Goal: Transaction & Acquisition: Purchase product/service

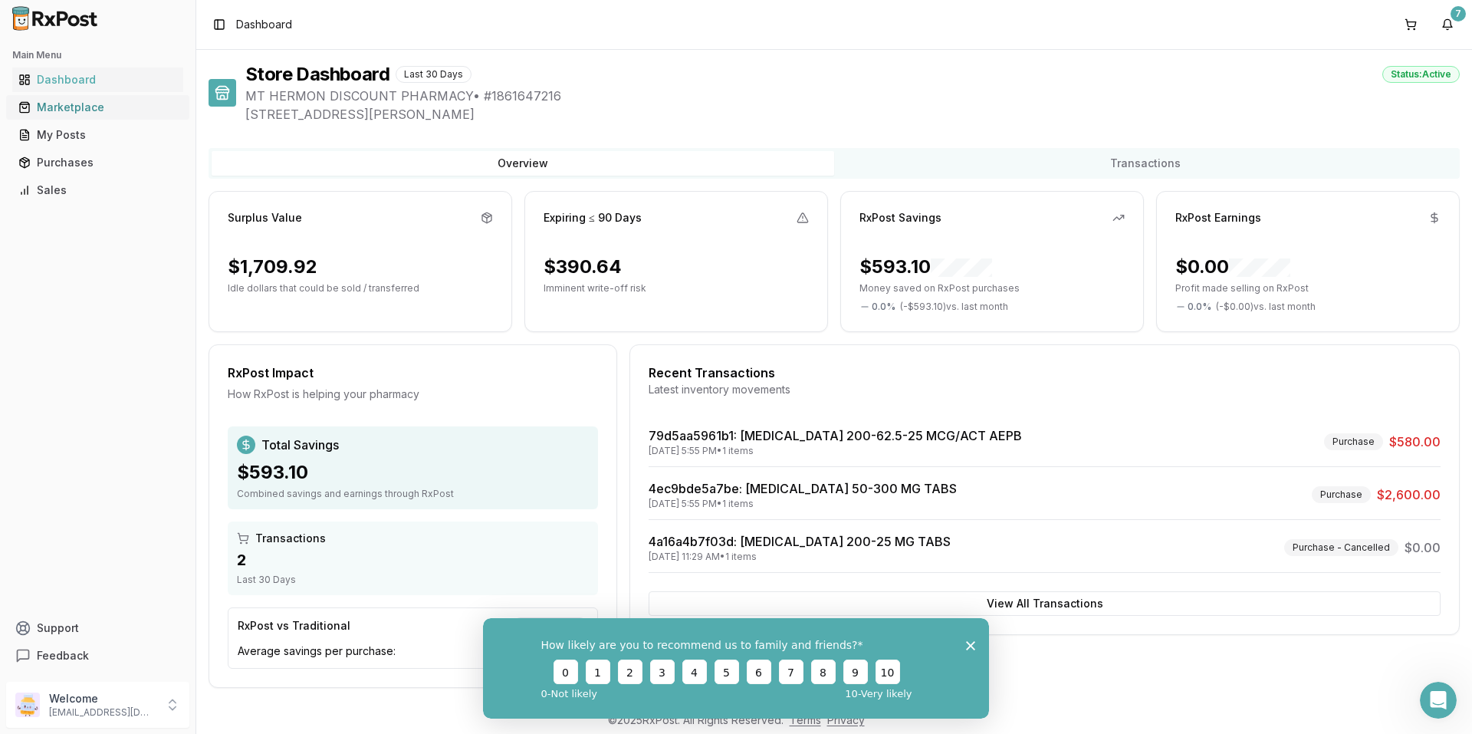
click at [71, 107] on div "Marketplace" at bounding box center [97, 107] width 159 height 15
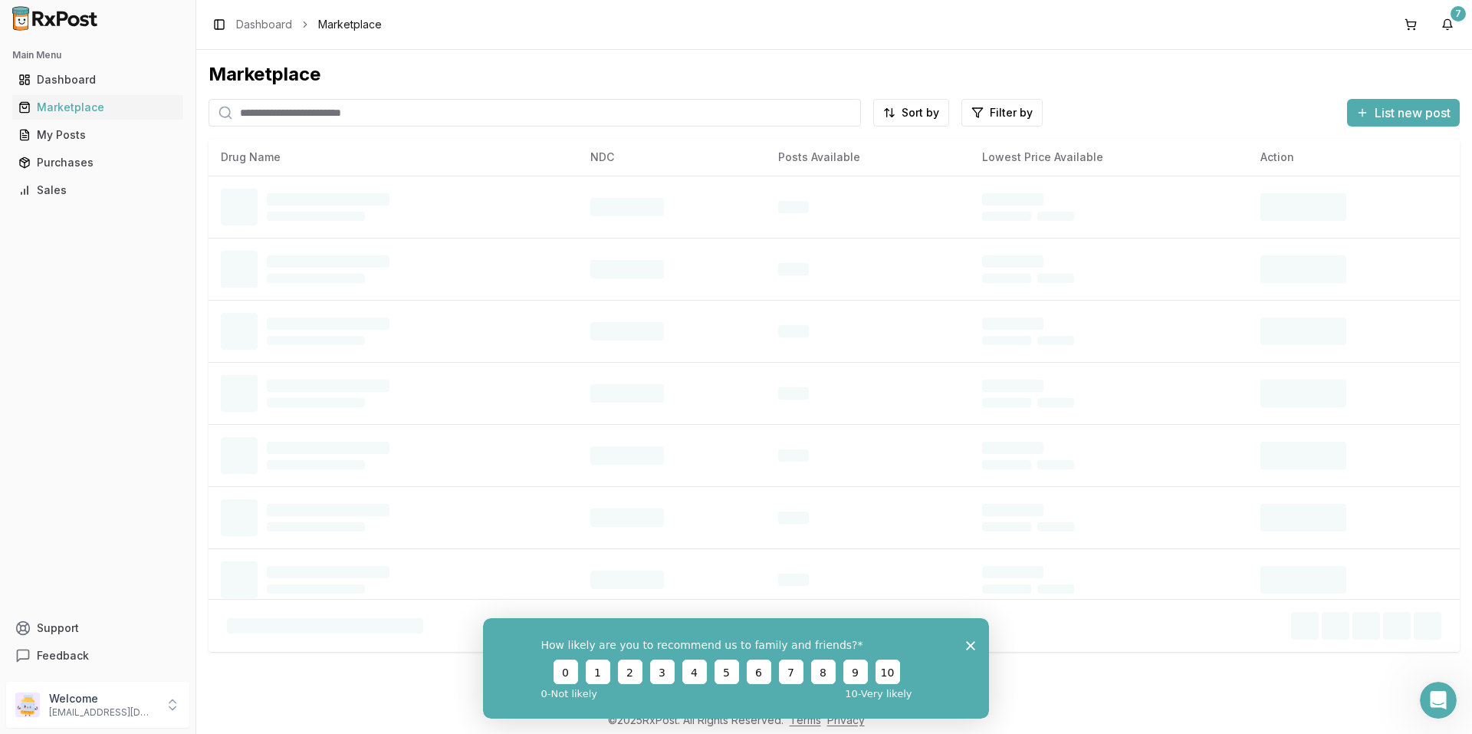
click at [386, 118] on input "search" at bounding box center [534, 113] width 652 height 28
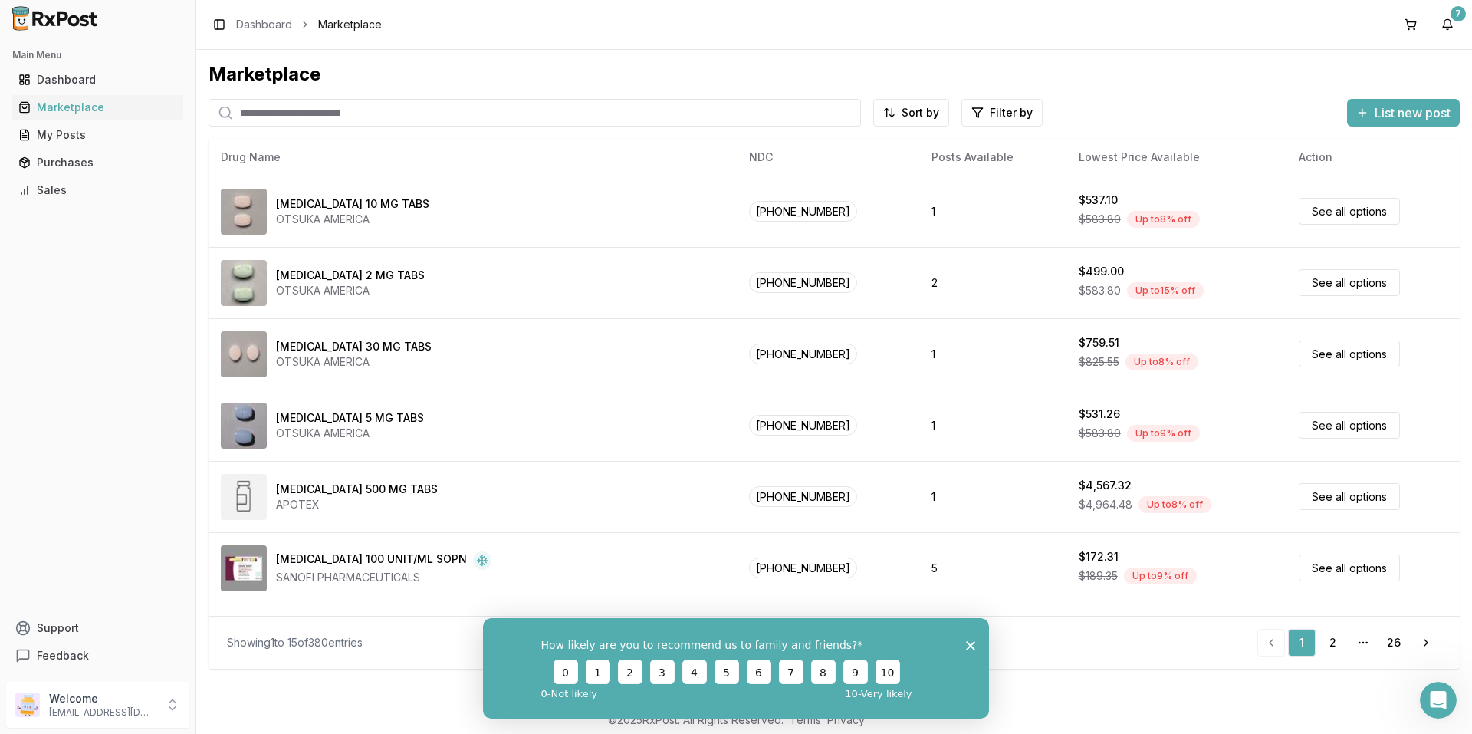
click at [382, 119] on input "search" at bounding box center [534, 113] width 652 height 28
drag, startPoint x: 90, startPoint y: 79, endPoint x: 100, endPoint y: 77, distance: 10.1
click at [90, 79] on div "Dashboard" at bounding box center [97, 79] width 159 height 15
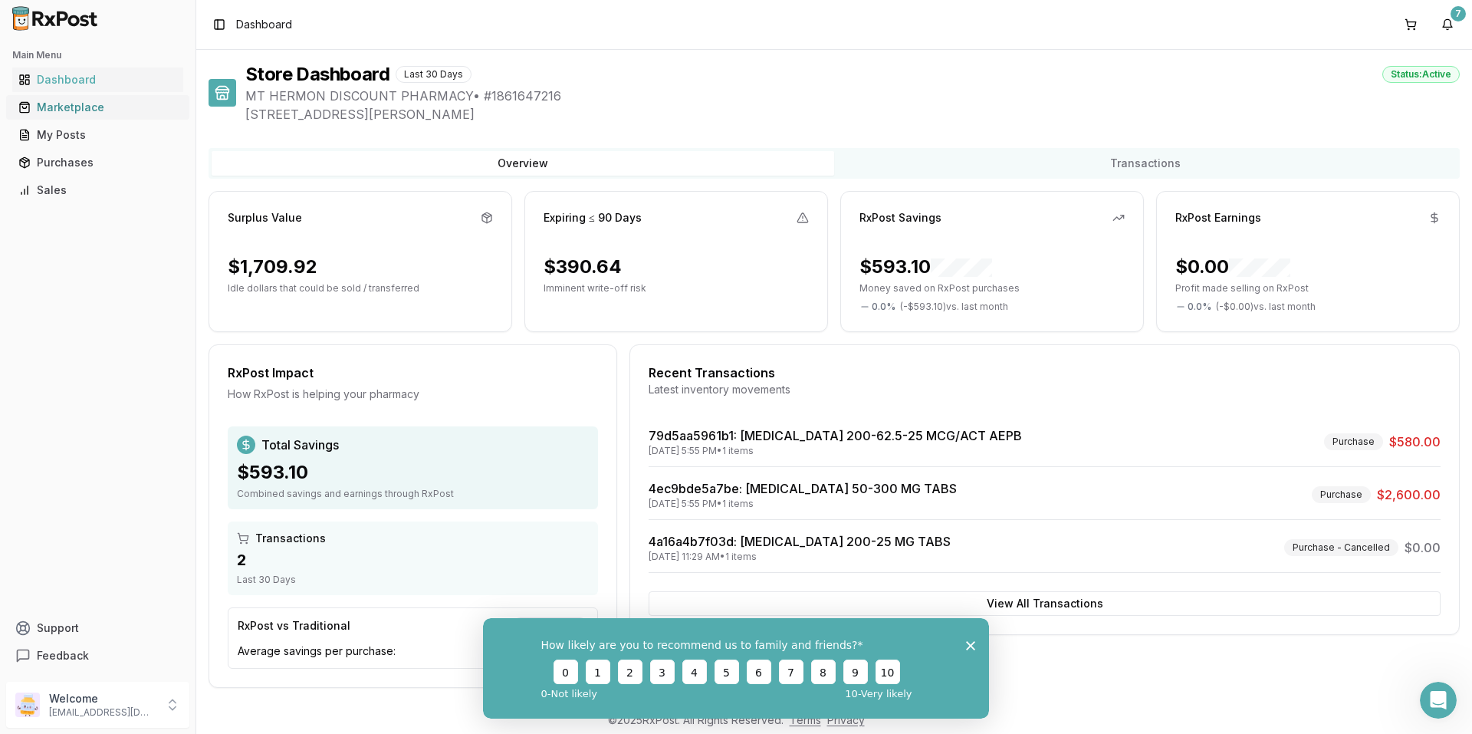
click at [115, 107] on div "Marketplace" at bounding box center [97, 107] width 159 height 15
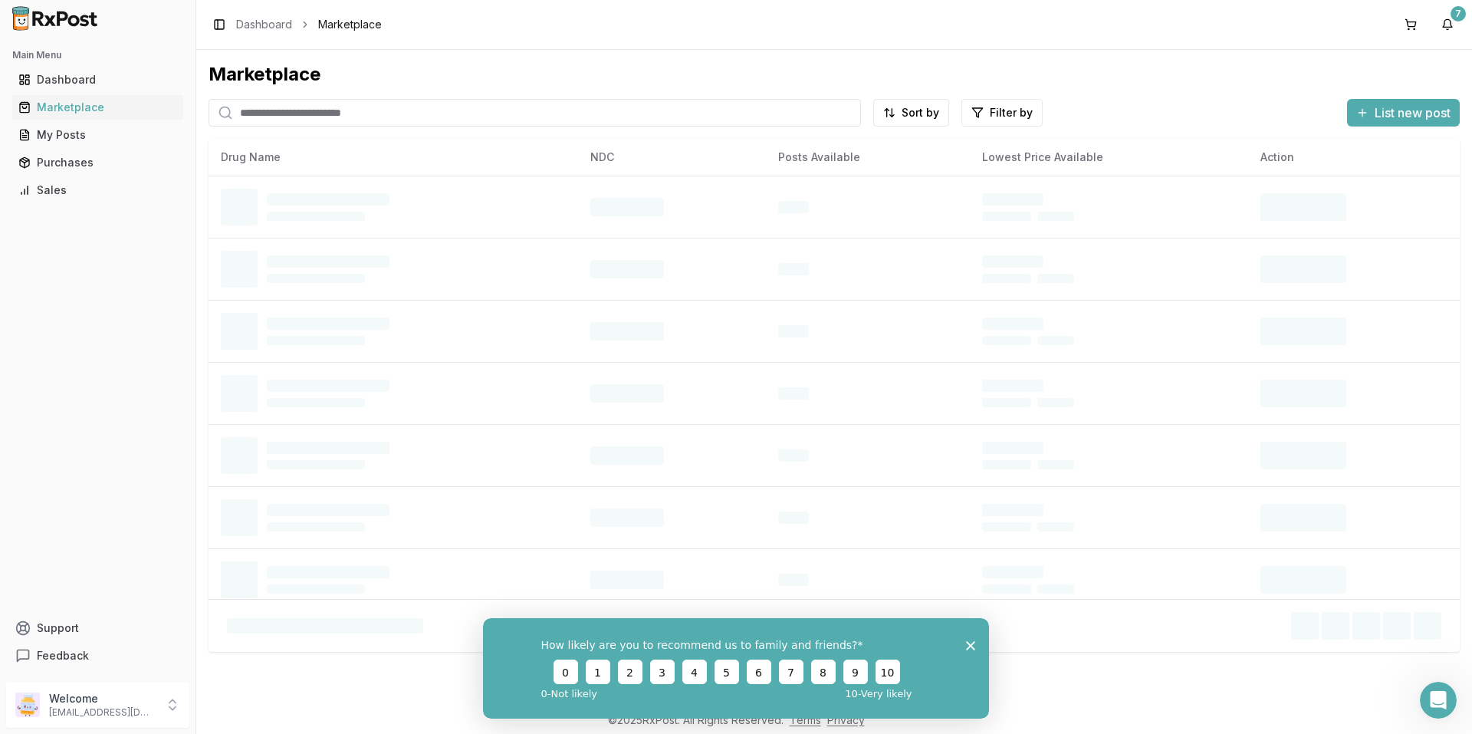
click at [330, 111] on input "search" at bounding box center [534, 113] width 652 height 28
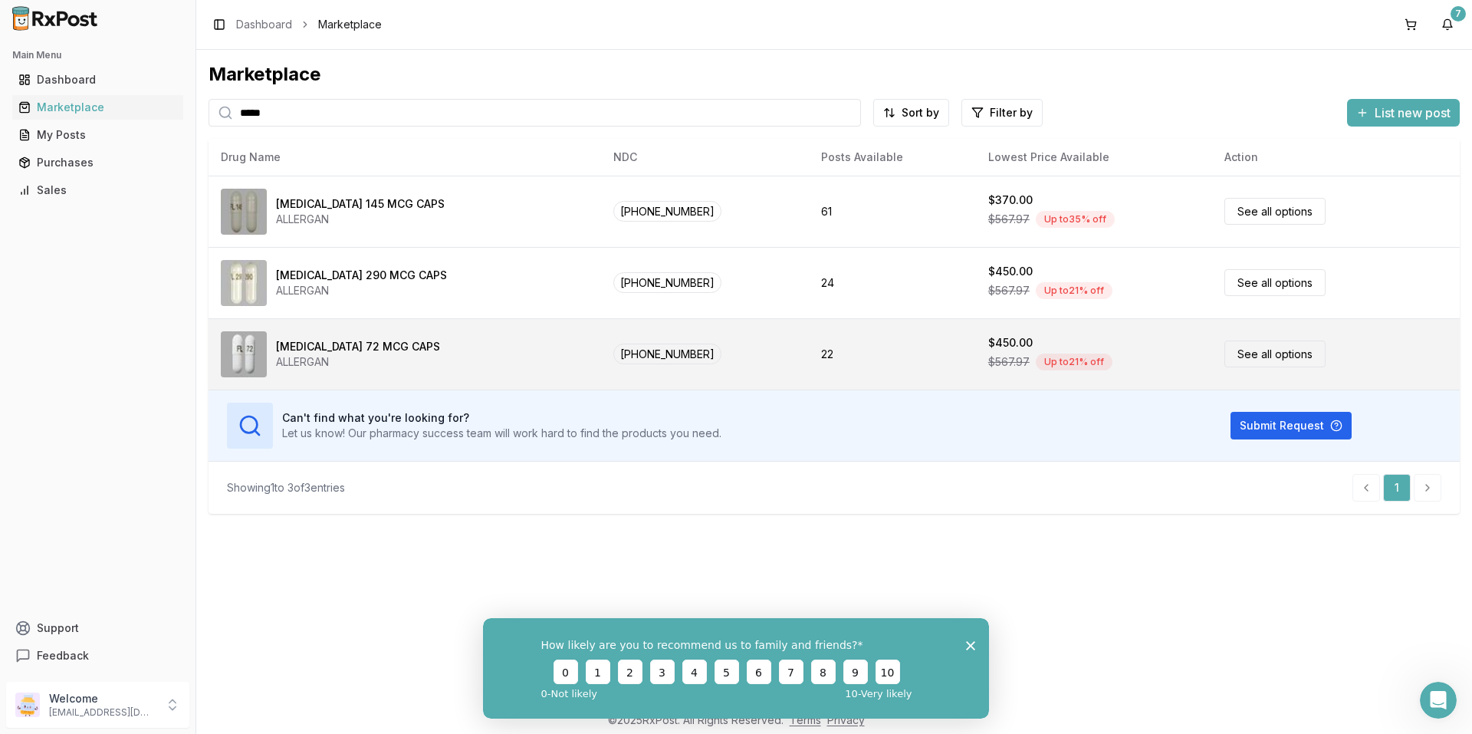
type input "*****"
click at [379, 342] on div "[MEDICAL_DATA] 72 MCG CAPS" at bounding box center [358, 346] width 164 height 15
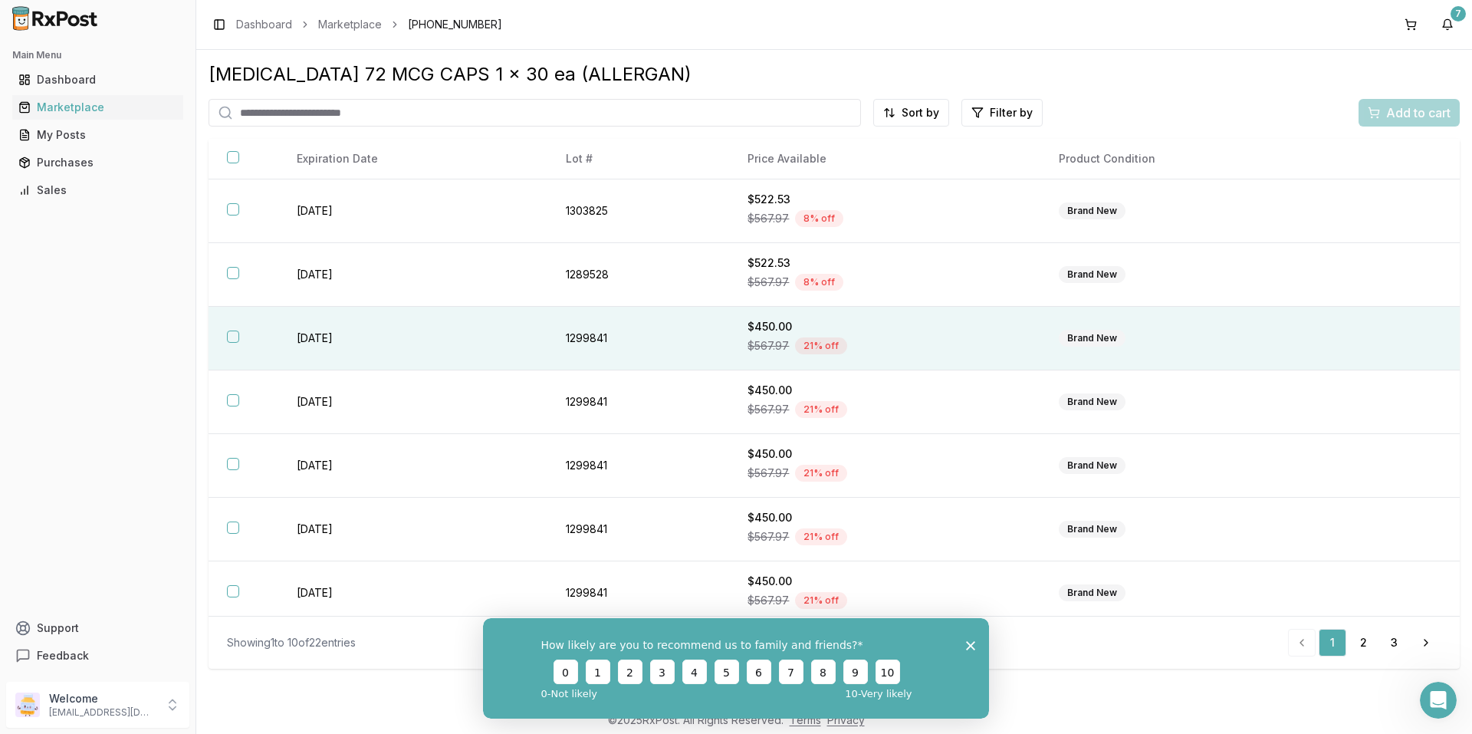
click at [329, 346] on td "[DATE]" at bounding box center [412, 339] width 269 height 64
click at [974, 651] on div "How likely are you to recommend us to family and friends? 0 1 2 3 4 5 6 7 8 9 1…" at bounding box center [736, 667] width 506 height 100
click at [967, 640] on icon "Close survey" at bounding box center [970, 644] width 9 height 9
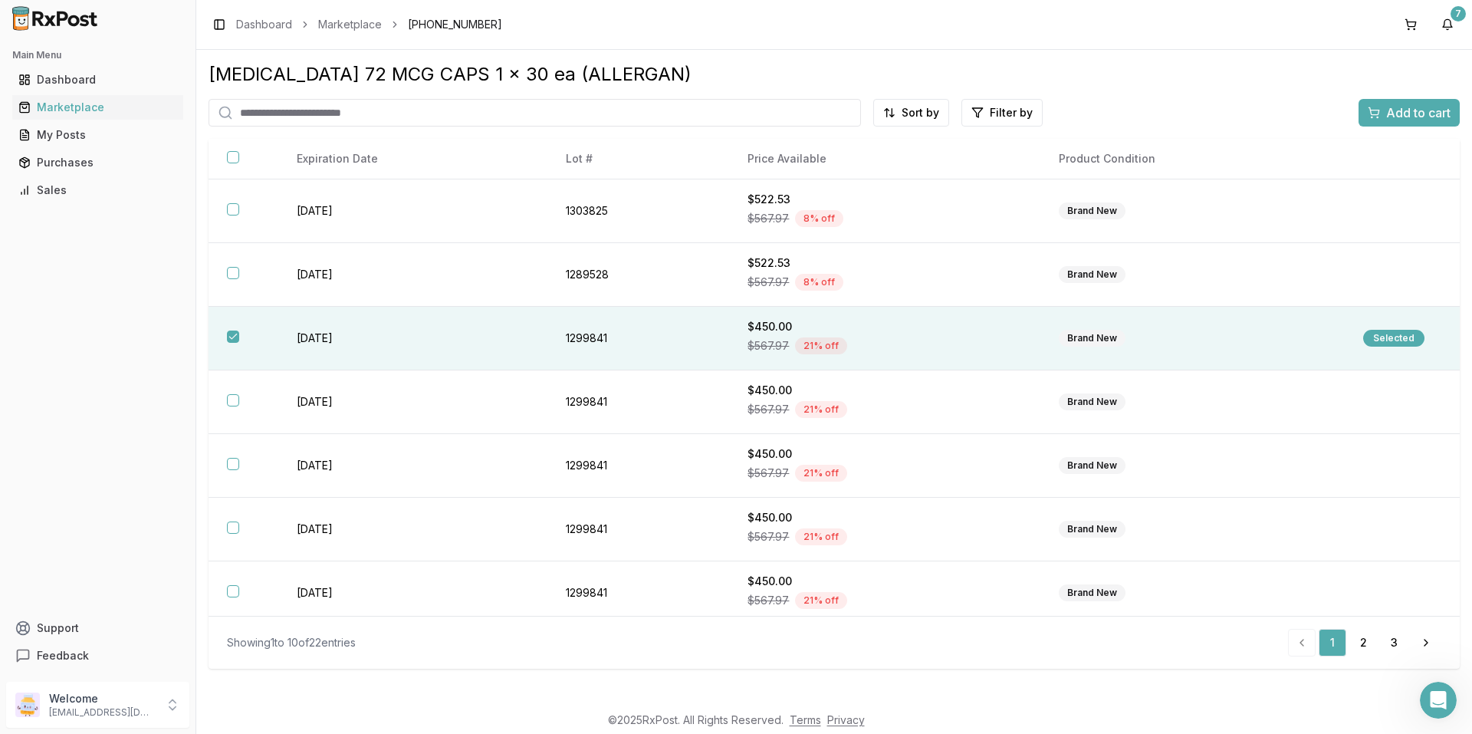
click at [1386, 109] on span "Add to cart" at bounding box center [1418, 112] width 64 height 18
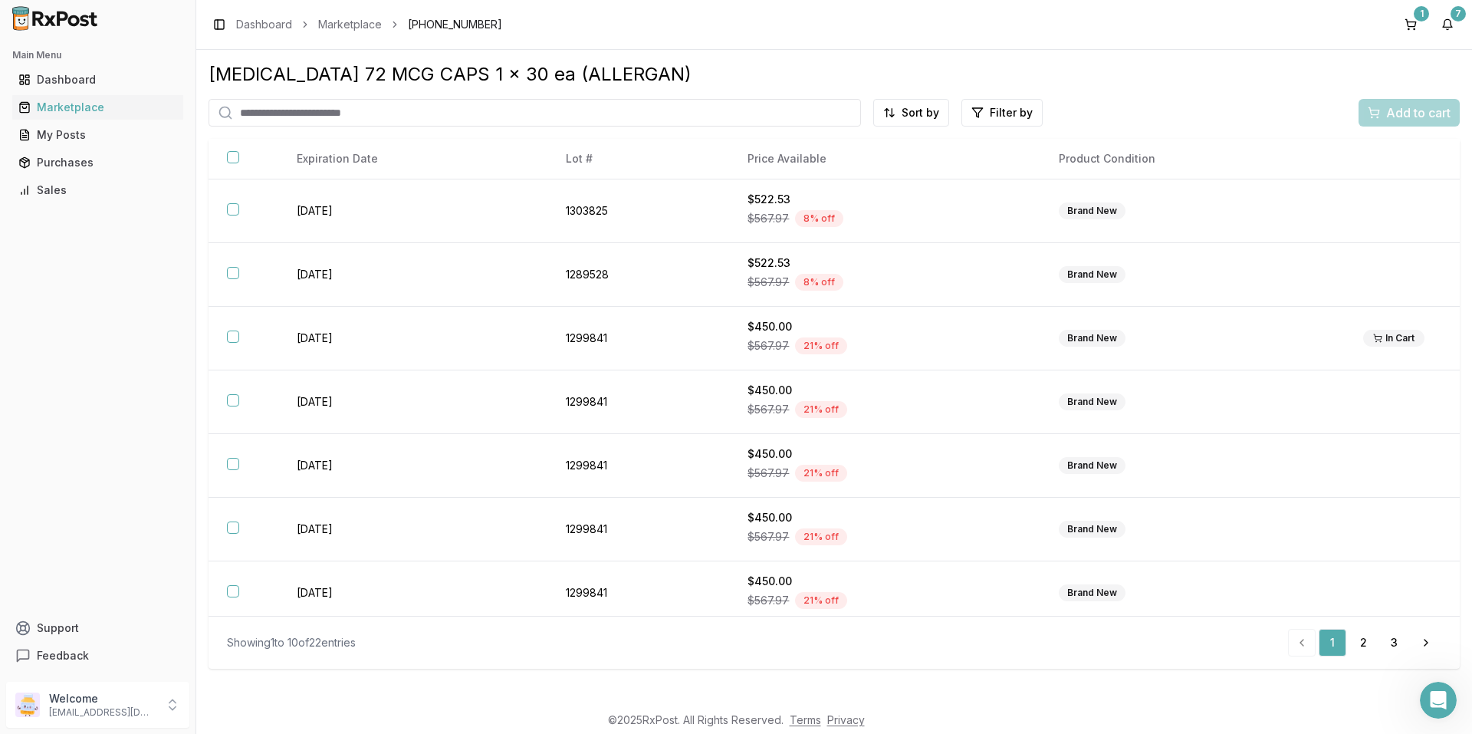
click at [333, 120] on input "search" at bounding box center [534, 113] width 652 height 28
type input "*****"
click at [97, 106] on div "Marketplace" at bounding box center [97, 107] width 159 height 15
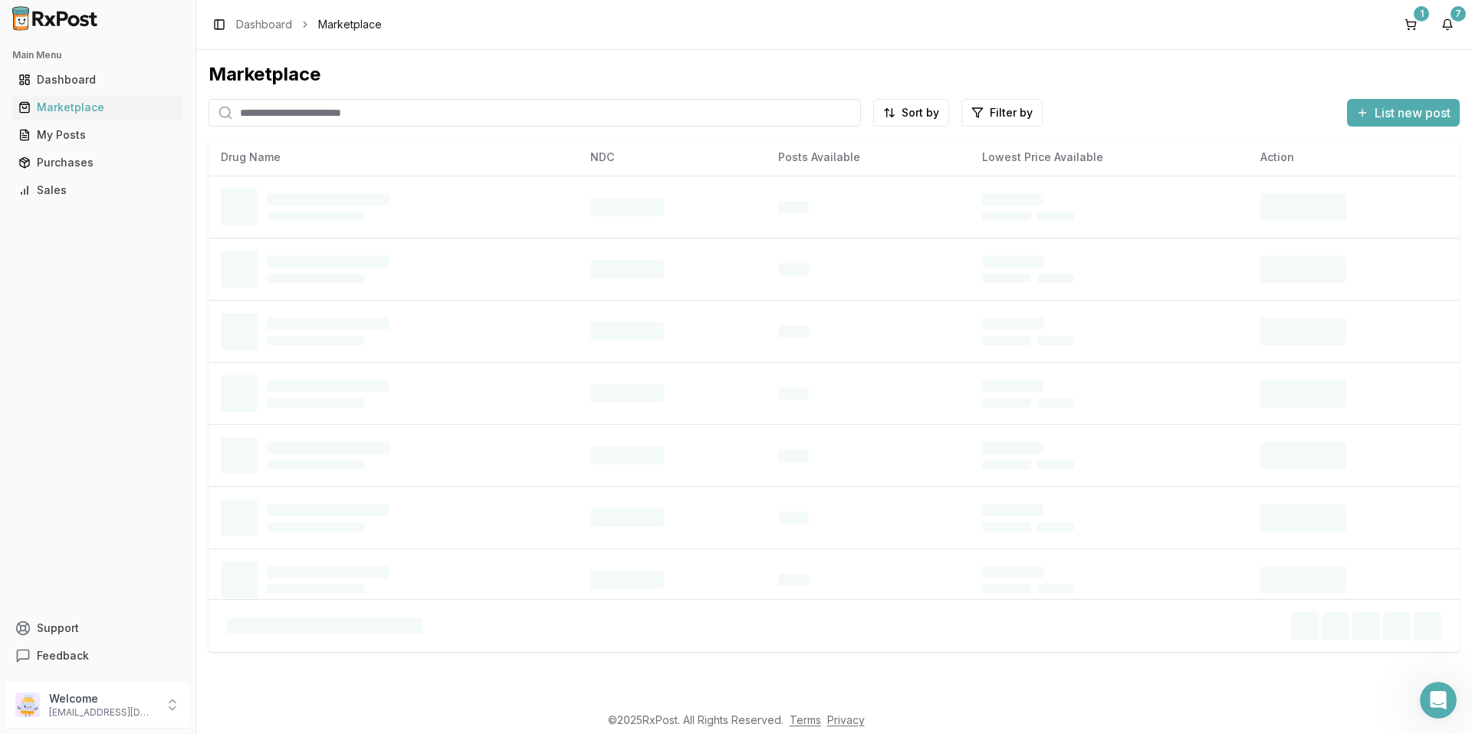
click at [311, 103] on input "search" at bounding box center [534, 113] width 652 height 28
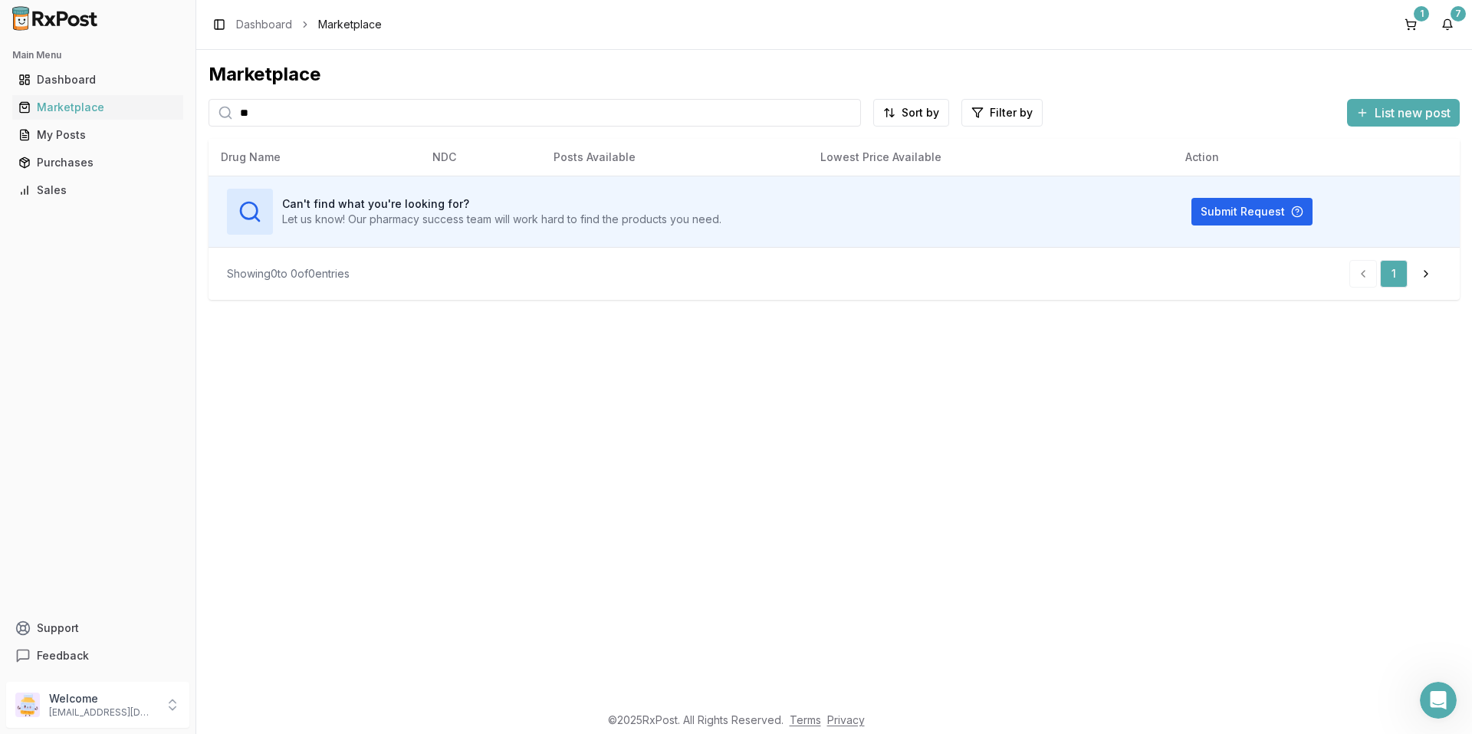
type input "*"
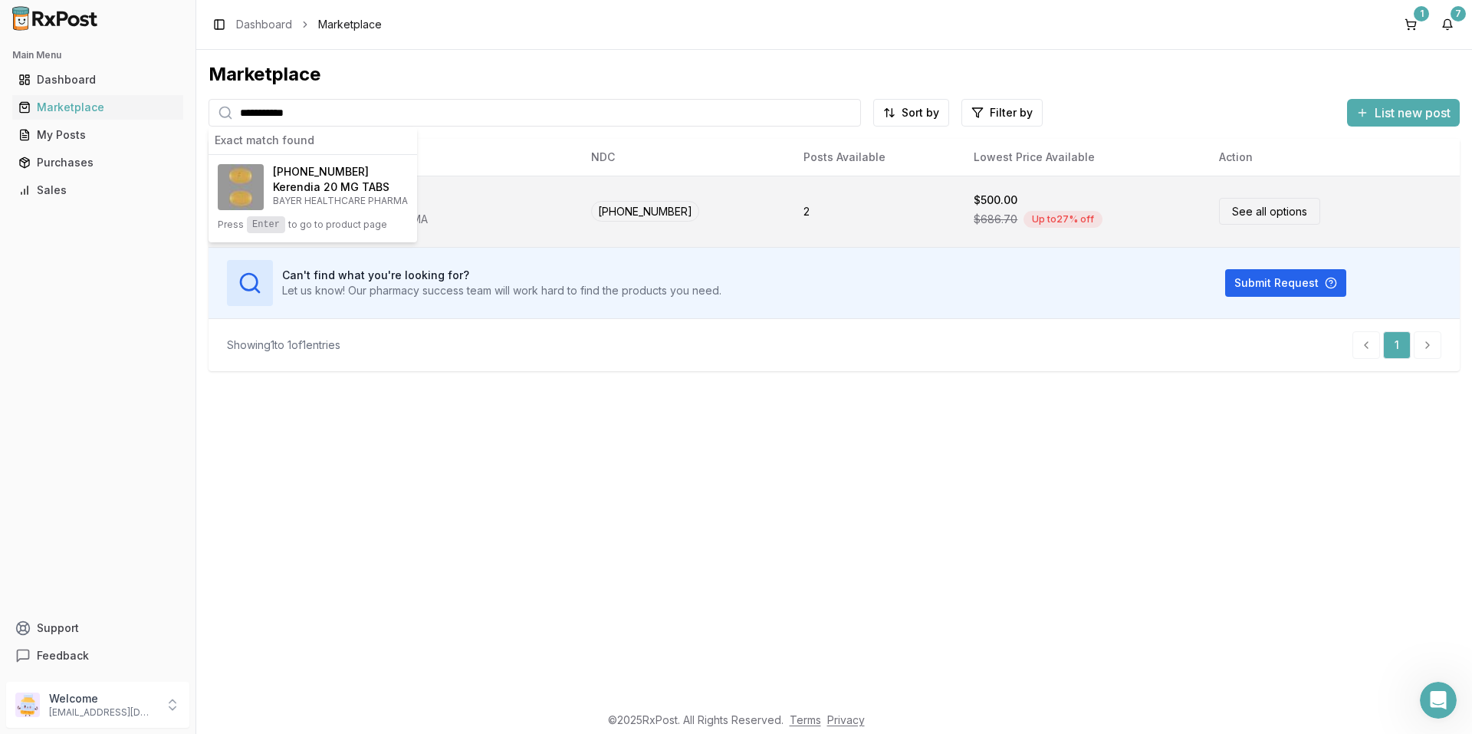
type input "**********"
click at [546, 209] on div "Kerendia 20 MG TABS BAYER HEALTHCARE PHARMA" at bounding box center [394, 212] width 346 height 46
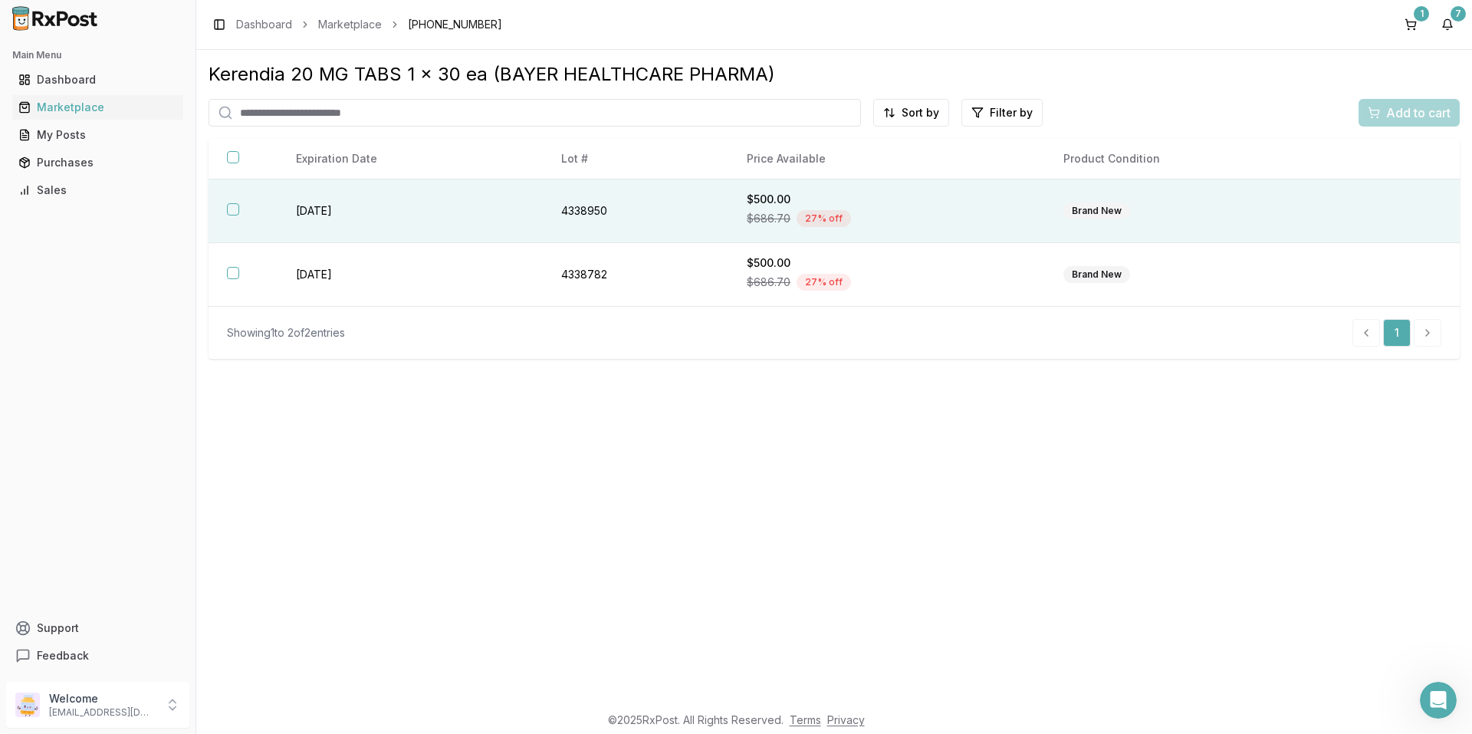
click at [508, 215] on td "[DATE]" at bounding box center [409, 211] width 265 height 64
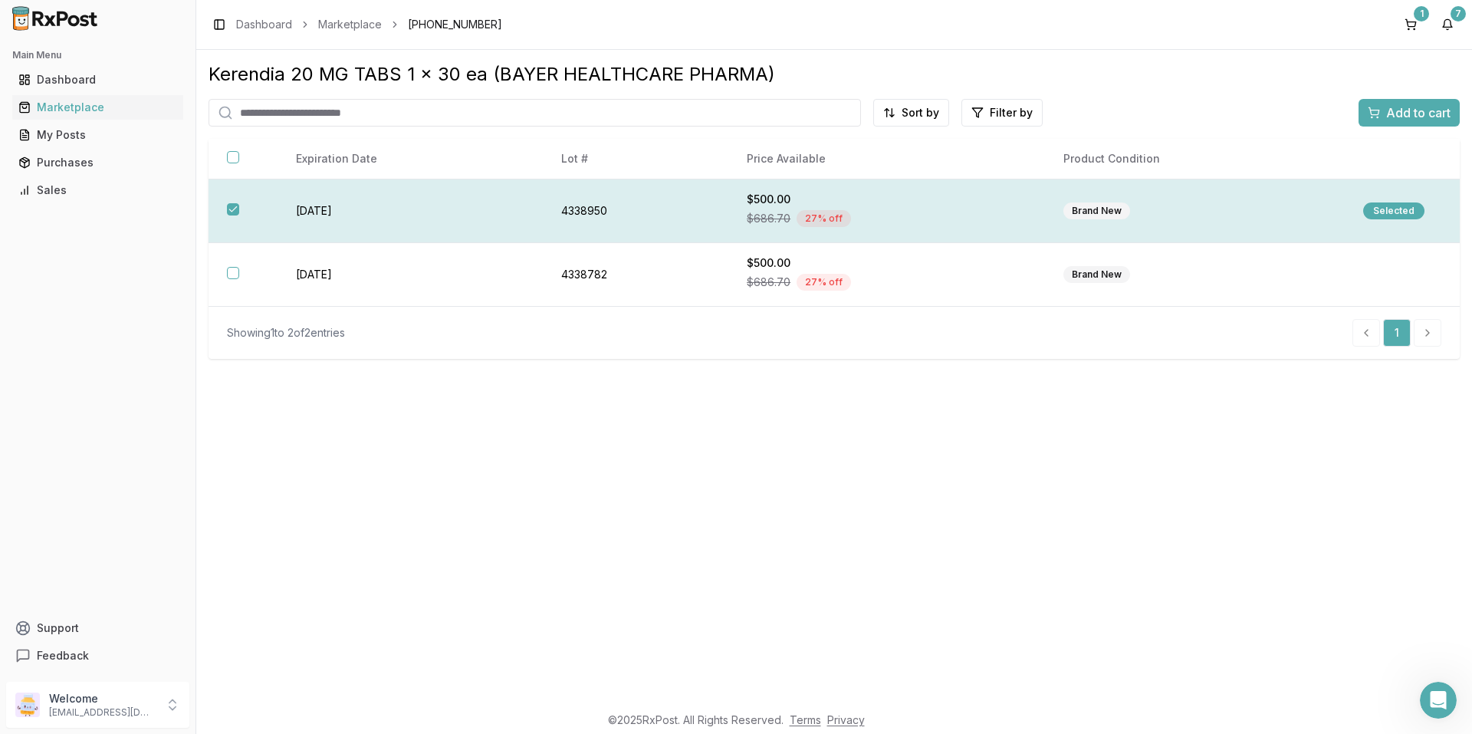
click at [1388, 210] on div "Selected" at bounding box center [1393, 210] width 61 height 17
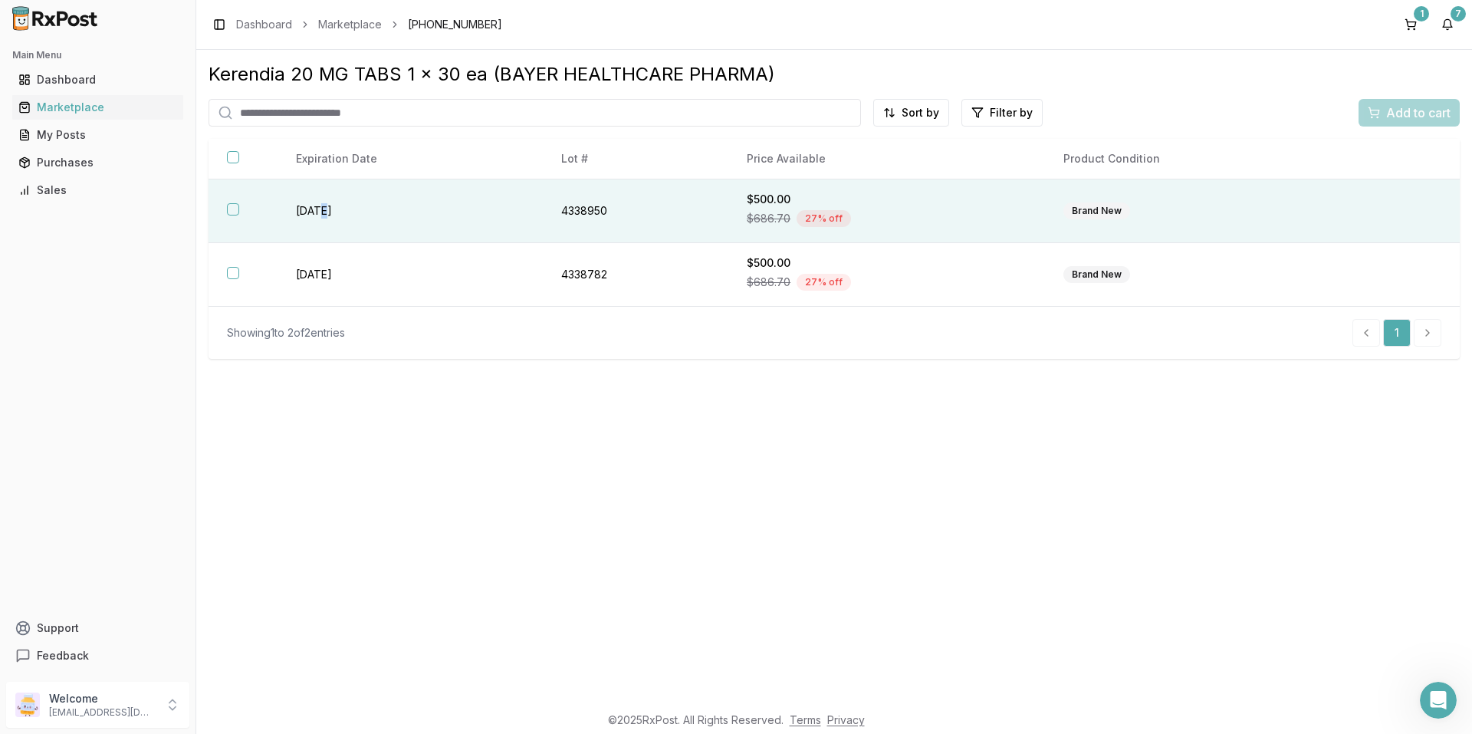
click at [326, 211] on td "[DATE]" at bounding box center [409, 211] width 265 height 64
click at [1407, 114] on span "Add to cart" at bounding box center [1418, 112] width 64 height 18
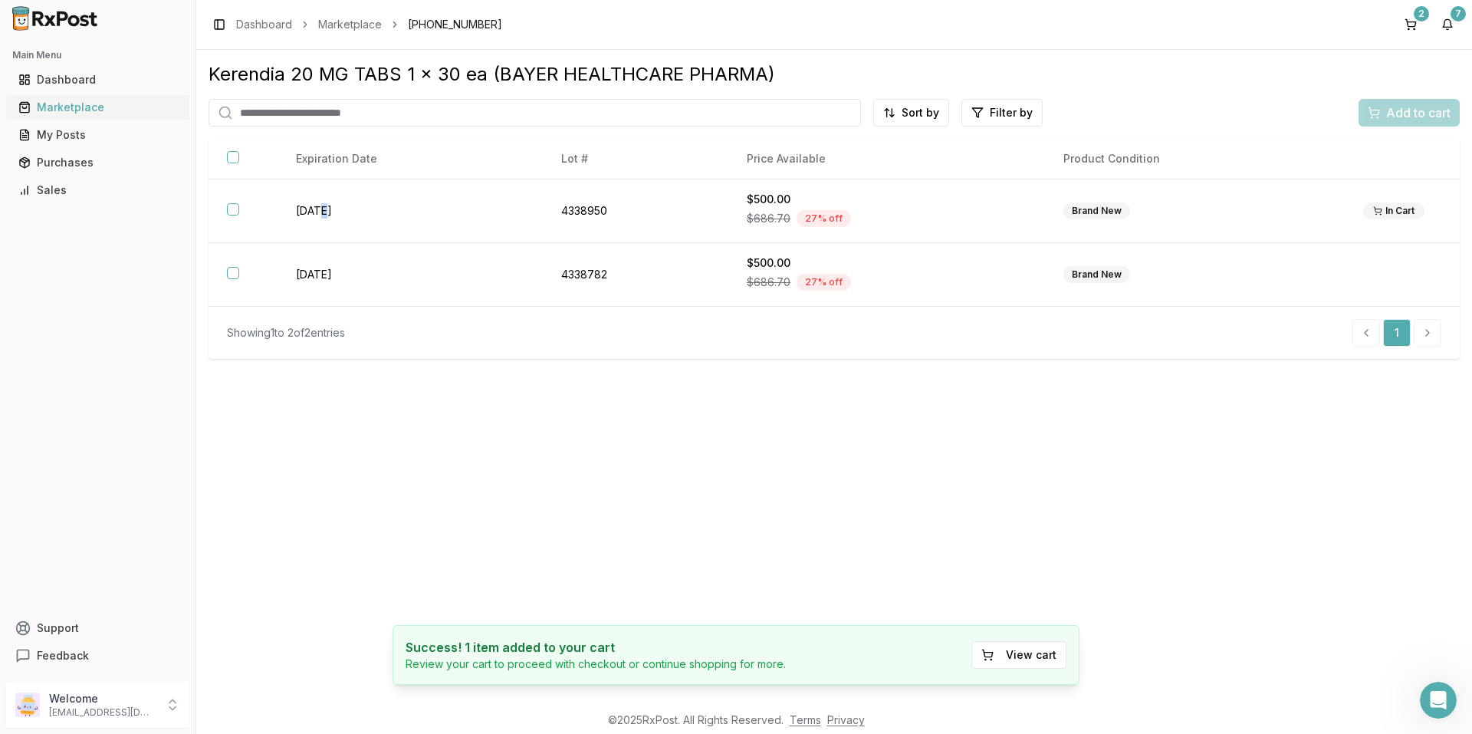
drag, startPoint x: 102, startPoint y: 104, endPoint x: 117, endPoint y: 101, distance: 15.6
click at [102, 103] on div "Marketplace" at bounding box center [97, 107] width 159 height 15
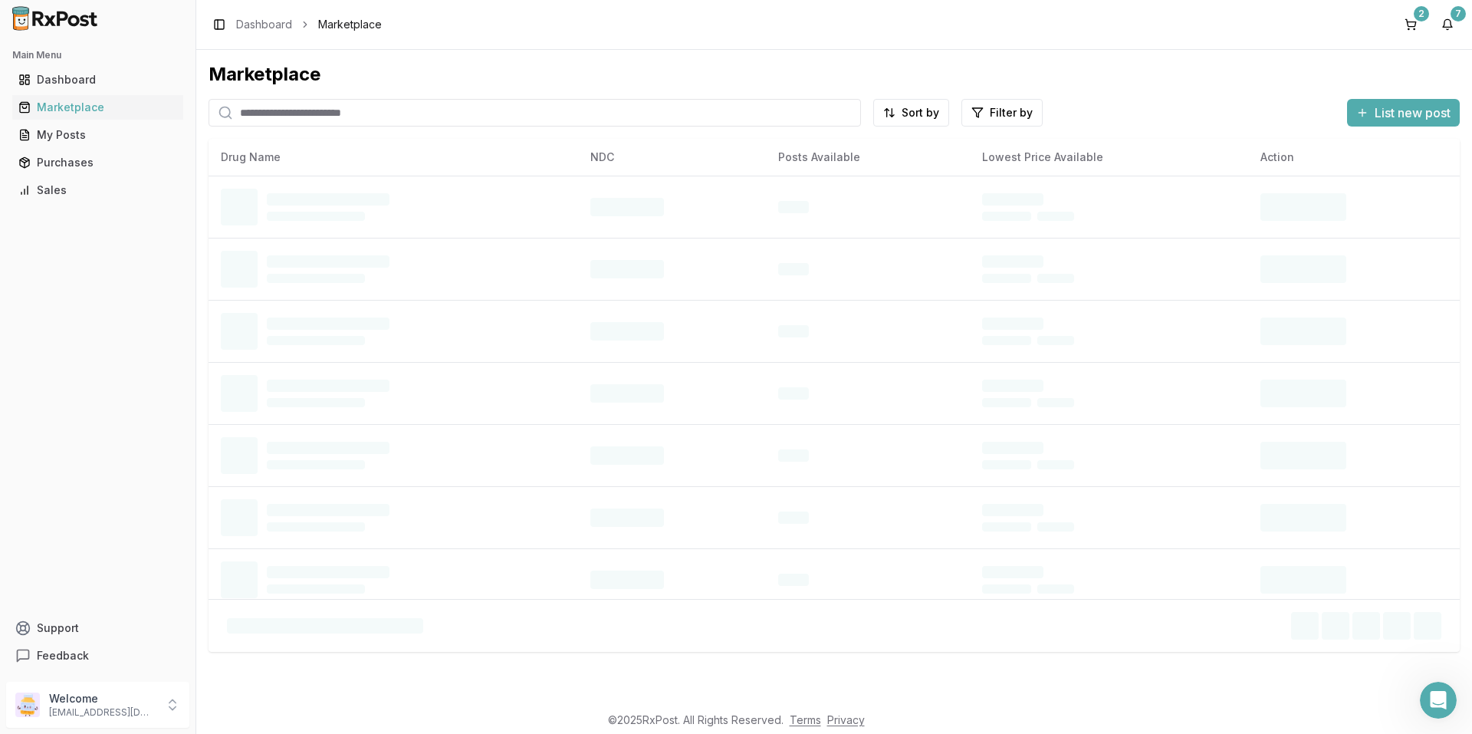
click at [441, 112] on input "search" at bounding box center [534, 113] width 652 height 28
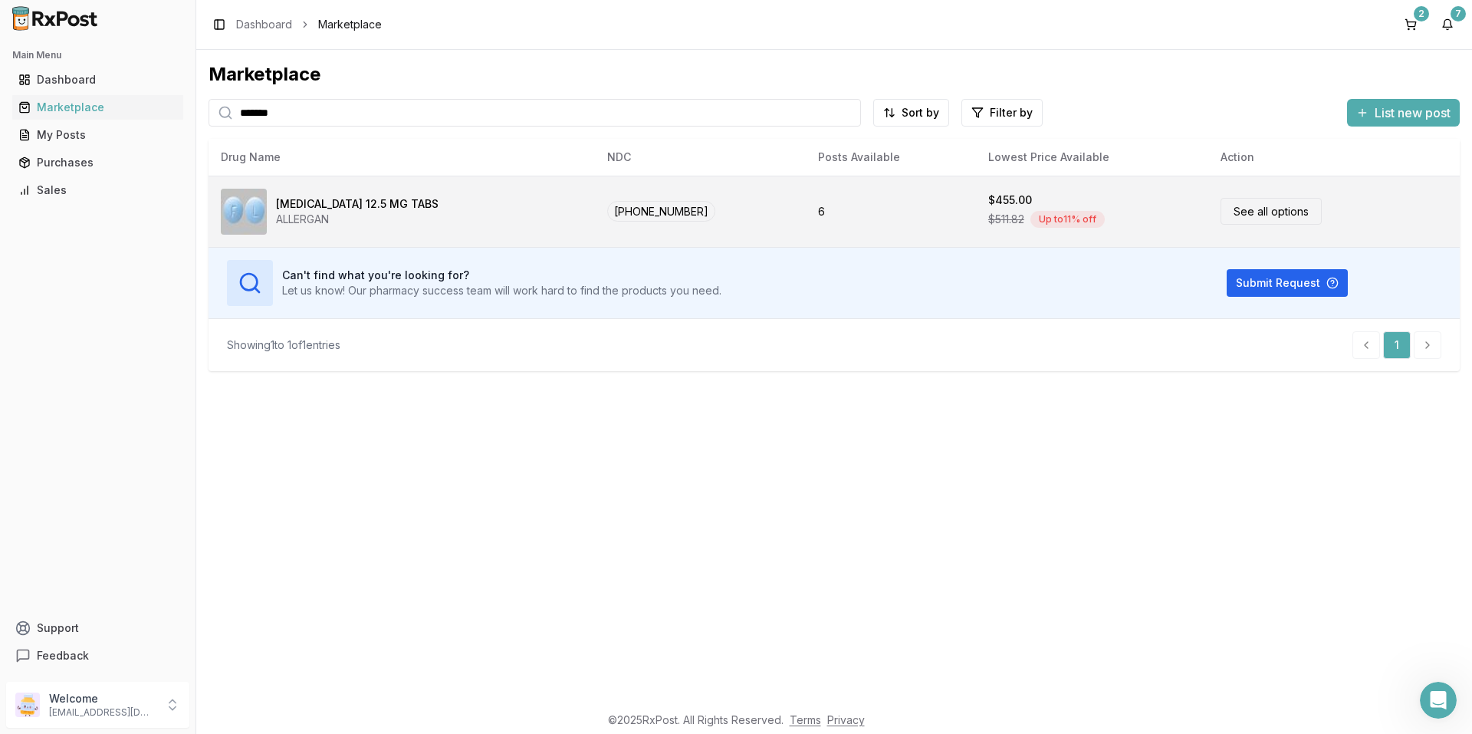
type input "*******"
click at [1239, 208] on link "See all options" at bounding box center [1270, 211] width 101 height 27
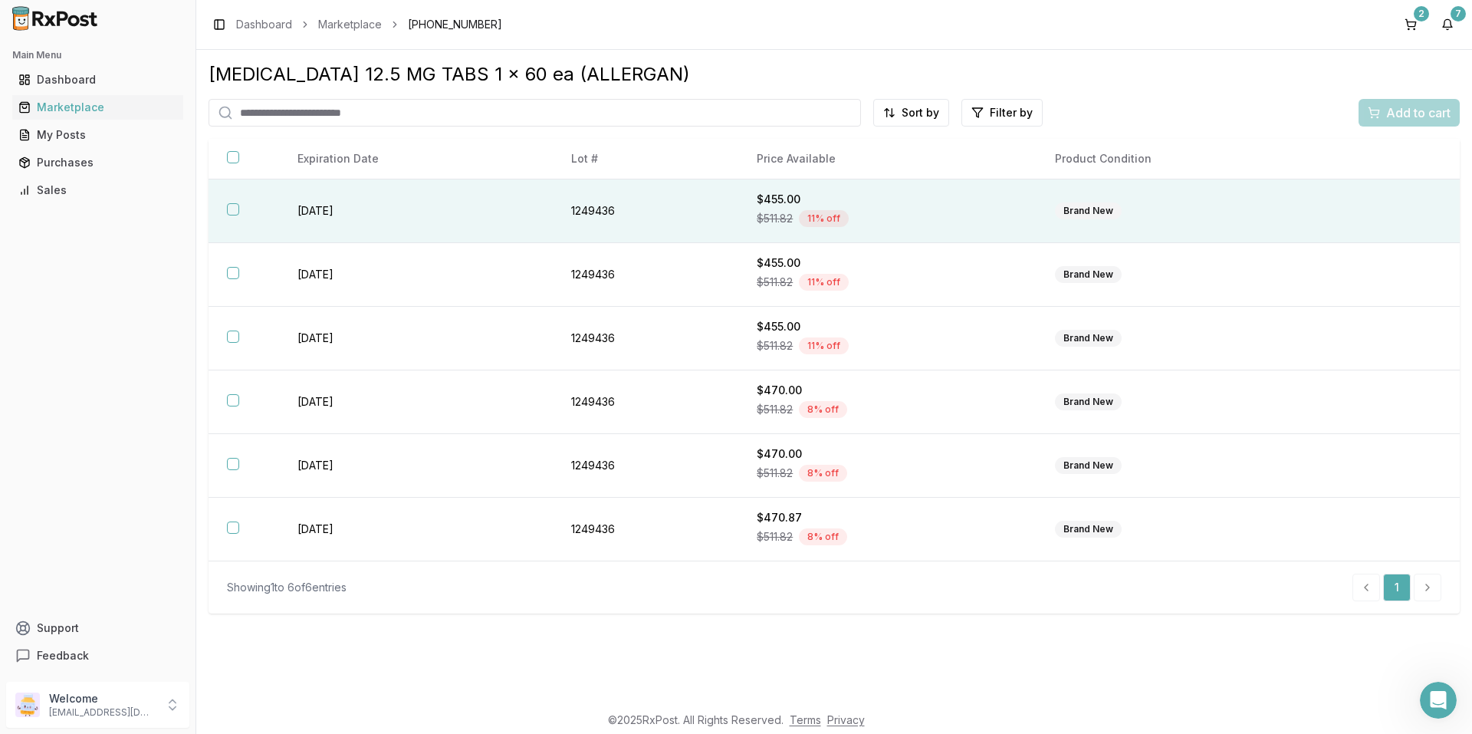
click at [469, 221] on td "[DATE]" at bounding box center [415, 211] width 273 height 64
click at [1414, 118] on span "Add to cart" at bounding box center [1418, 112] width 64 height 18
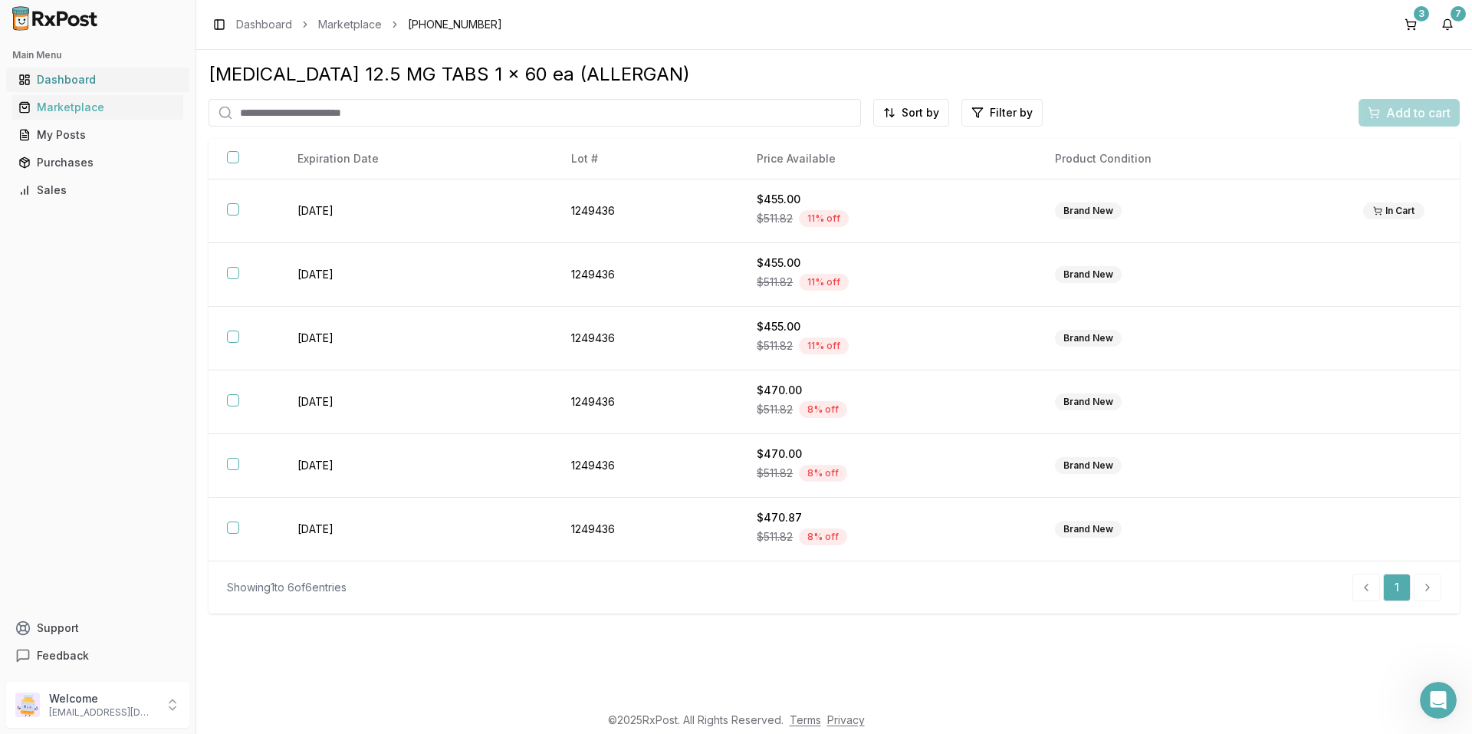
click at [48, 82] on div "Dashboard" at bounding box center [97, 79] width 159 height 15
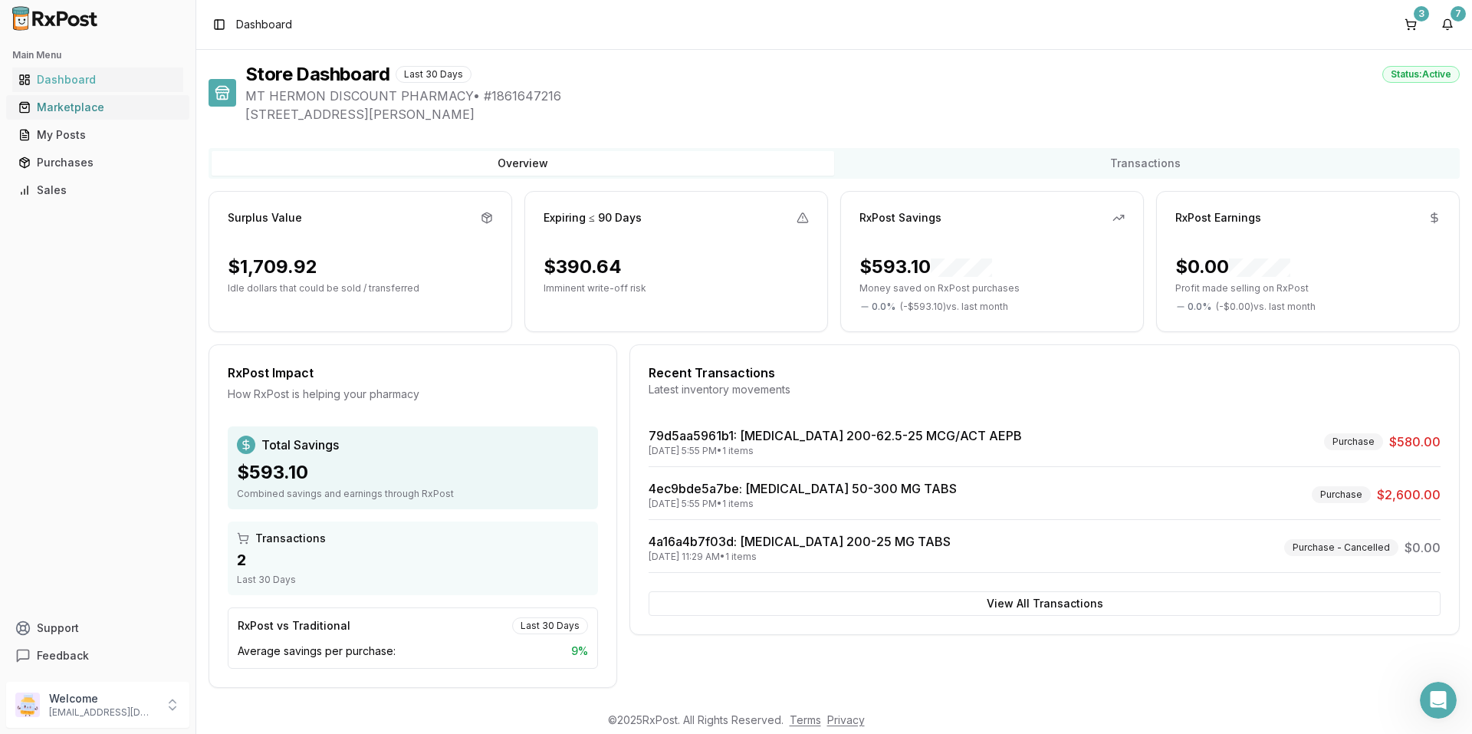
click at [84, 109] on div "Marketplace" at bounding box center [97, 107] width 159 height 15
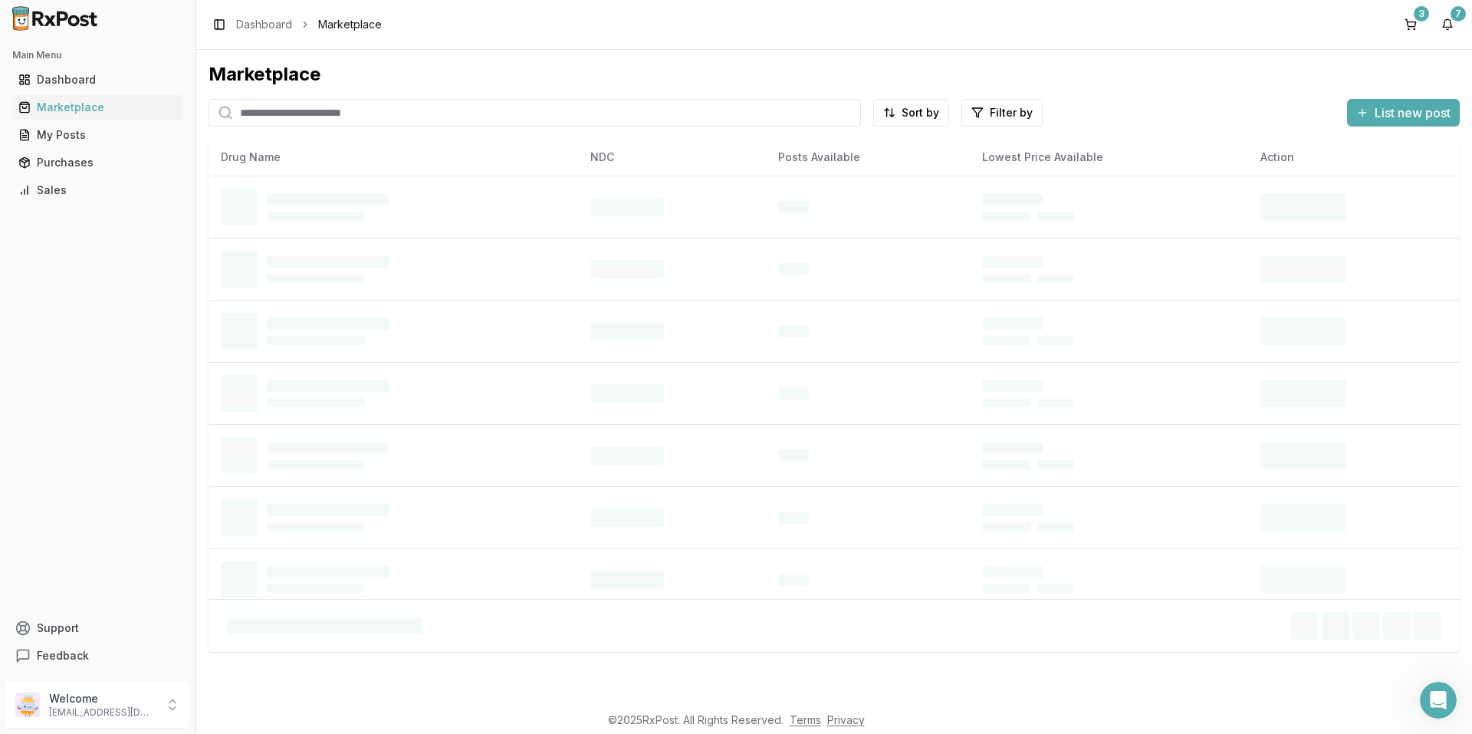
click at [494, 110] on input "search" at bounding box center [534, 113] width 652 height 28
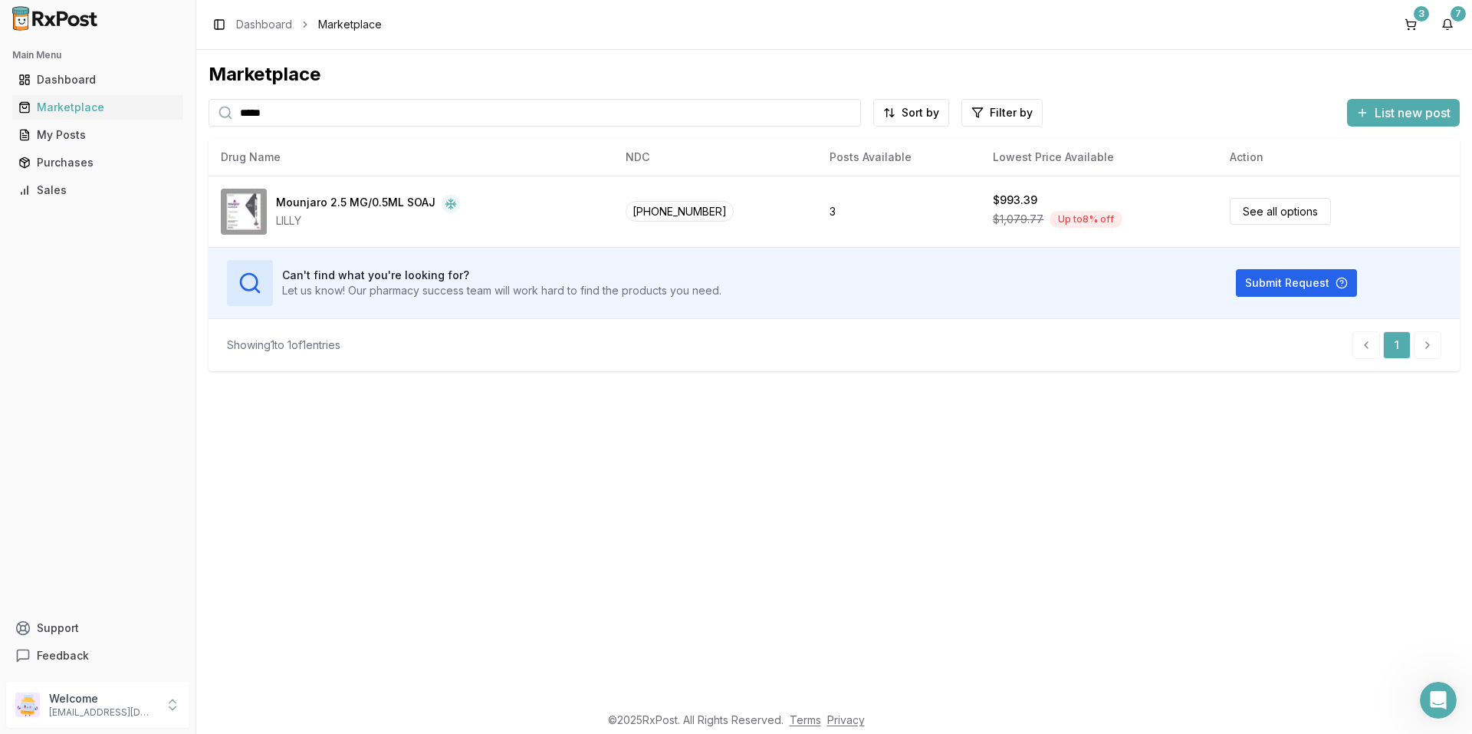
type input "*****"
click at [1407, 25] on button "3" at bounding box center [1410, 24] width 25 height 25
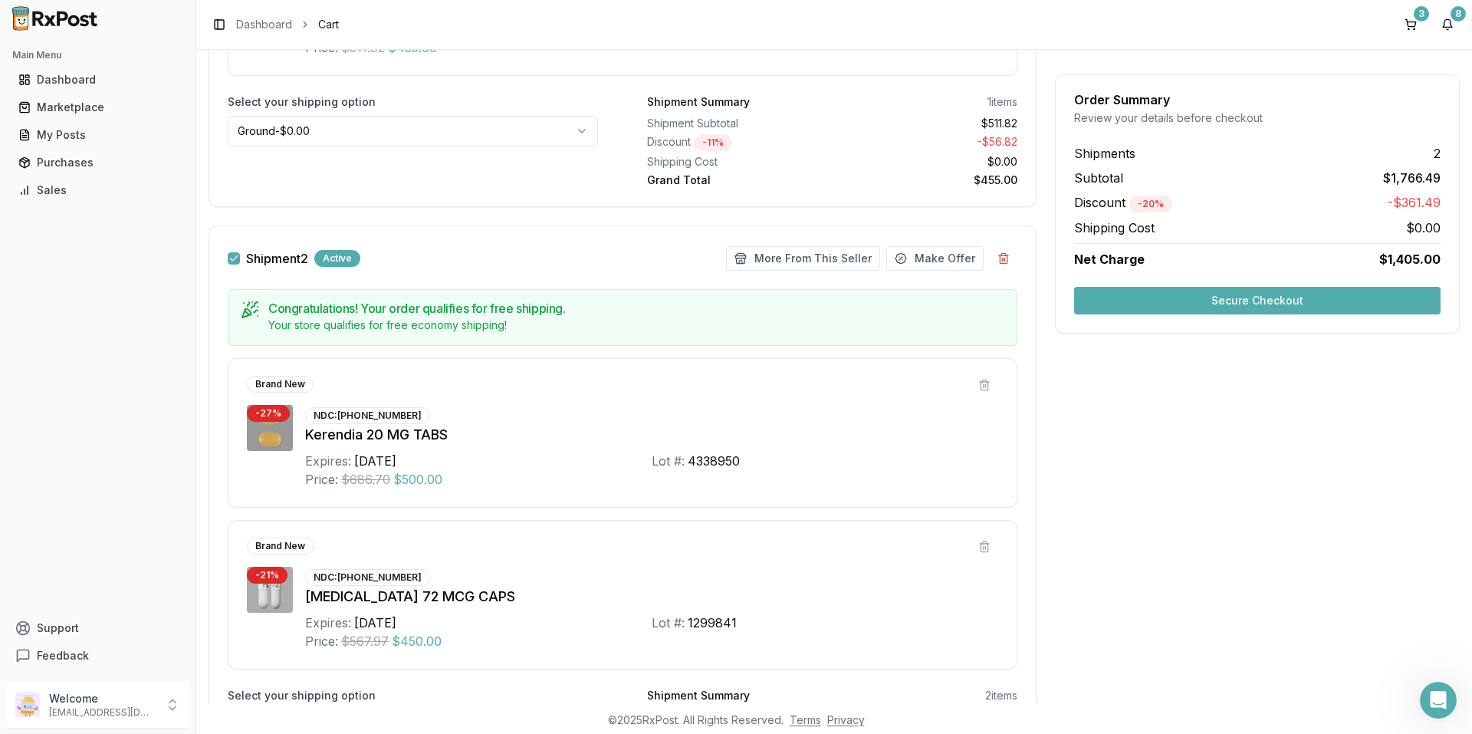
scroll to position [460, 0]
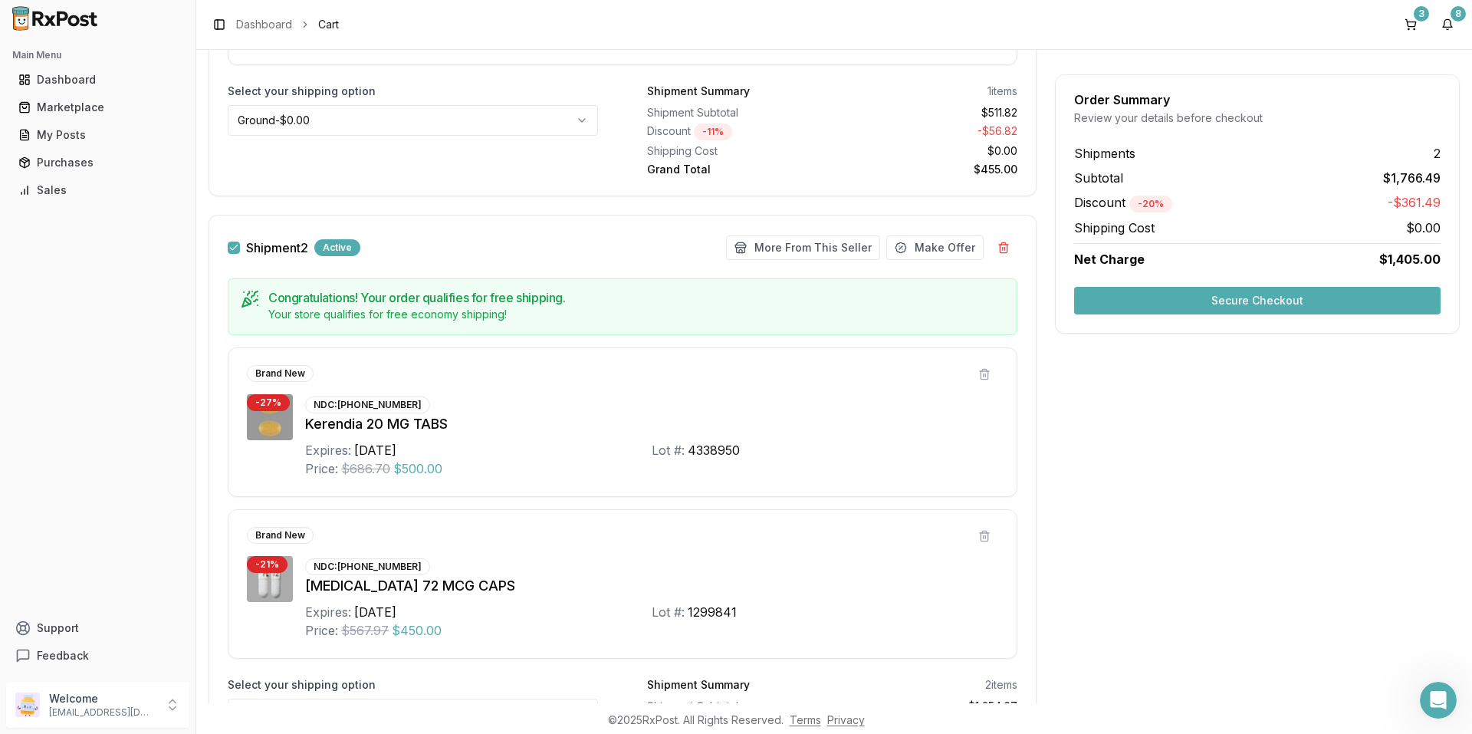
click at [1284, 297] on button "Secure Checkout" at bounding box center [1257, 301] width 366 height 28
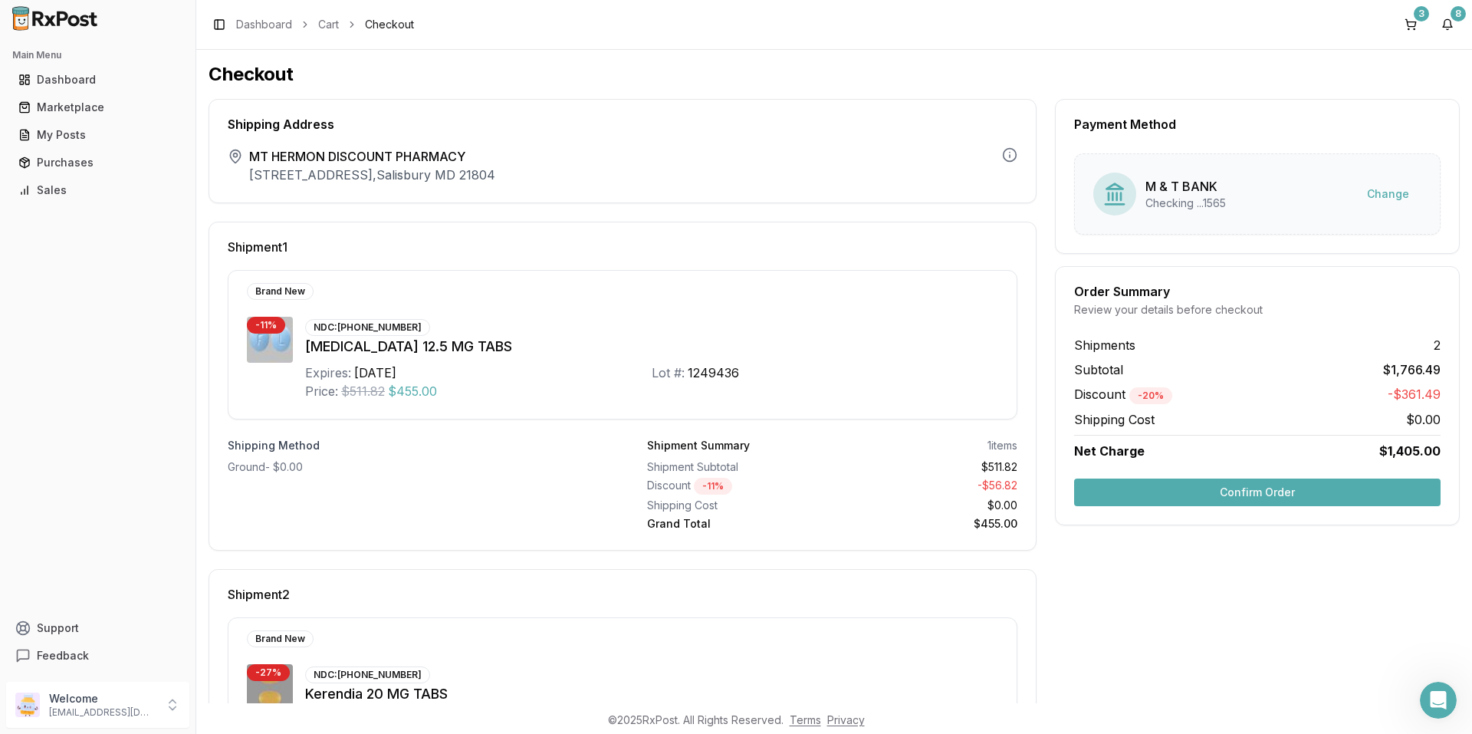
click at [1288, 491] on button "Confirm Order" at bounding box center [1257, 492] width 366 height 28
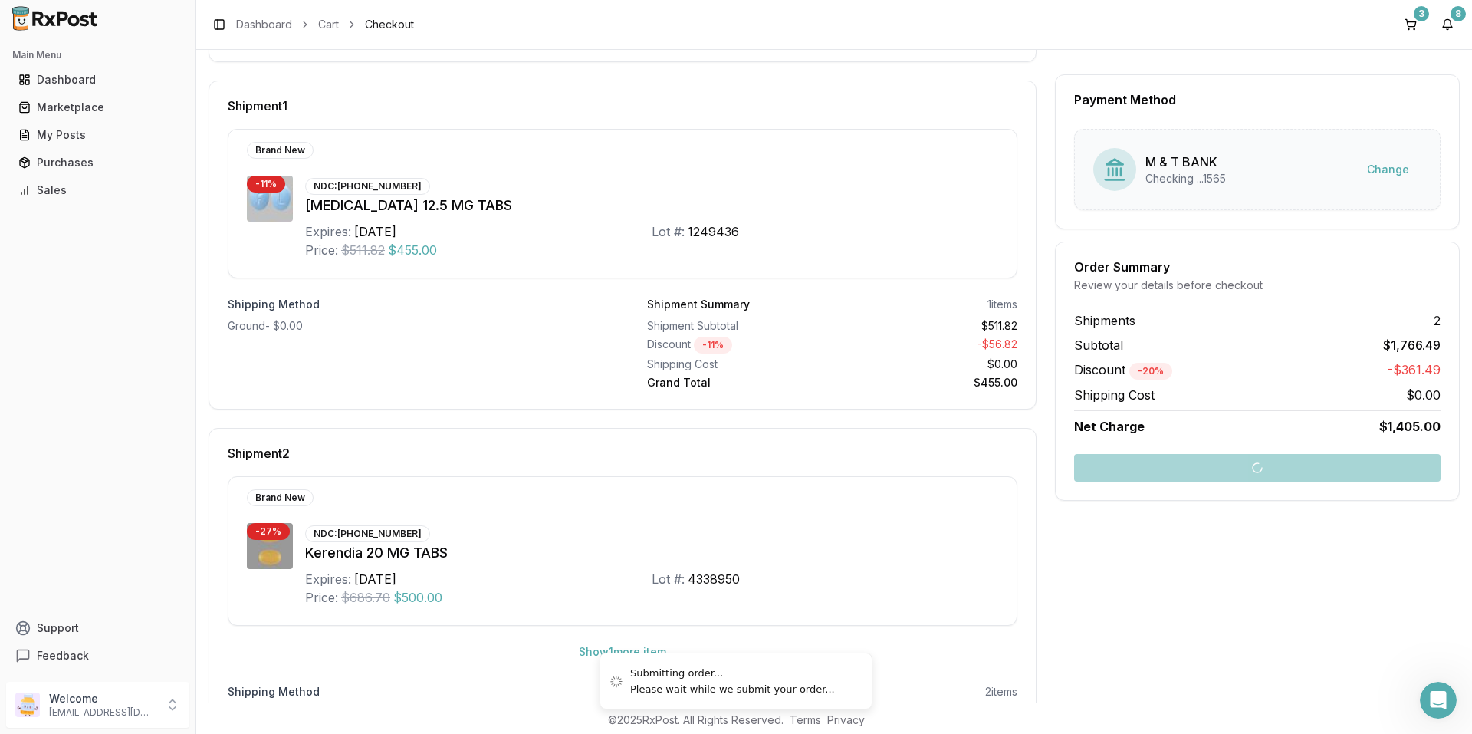
scroll to position [153, 0]
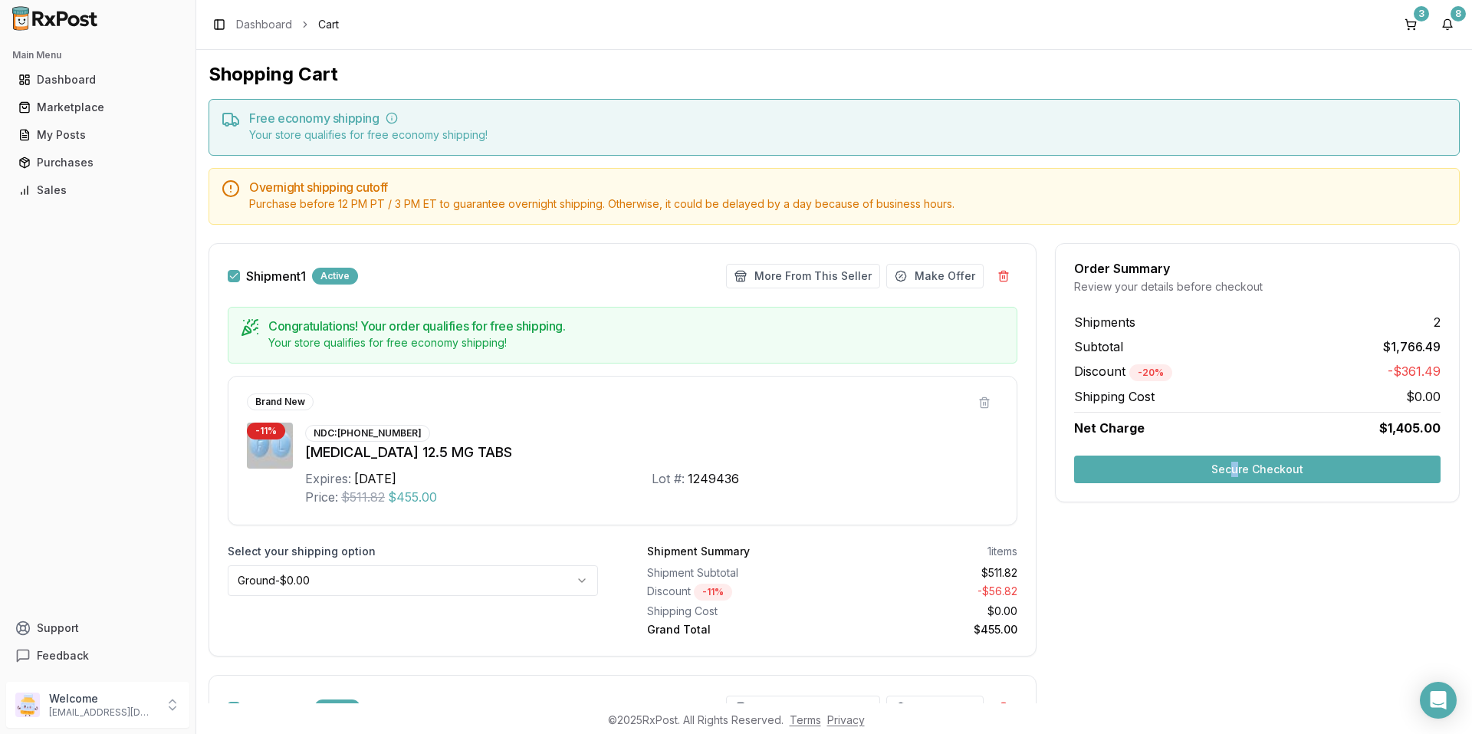
click at [1235, 452] on div "Order Summary Review your details before checkout Shipments 2 Subtotal $1,766.4…" at bounding box center [1257, 372] width 405 height 259
drag, startPoint x: 1235, startPoint y: 452, endPoint x: 1238, endPoint y: 465, distance: 13.4
click at [1238, 466] on button "Secure Checkout" at bounding box center [1257, 469] width 366 height 28
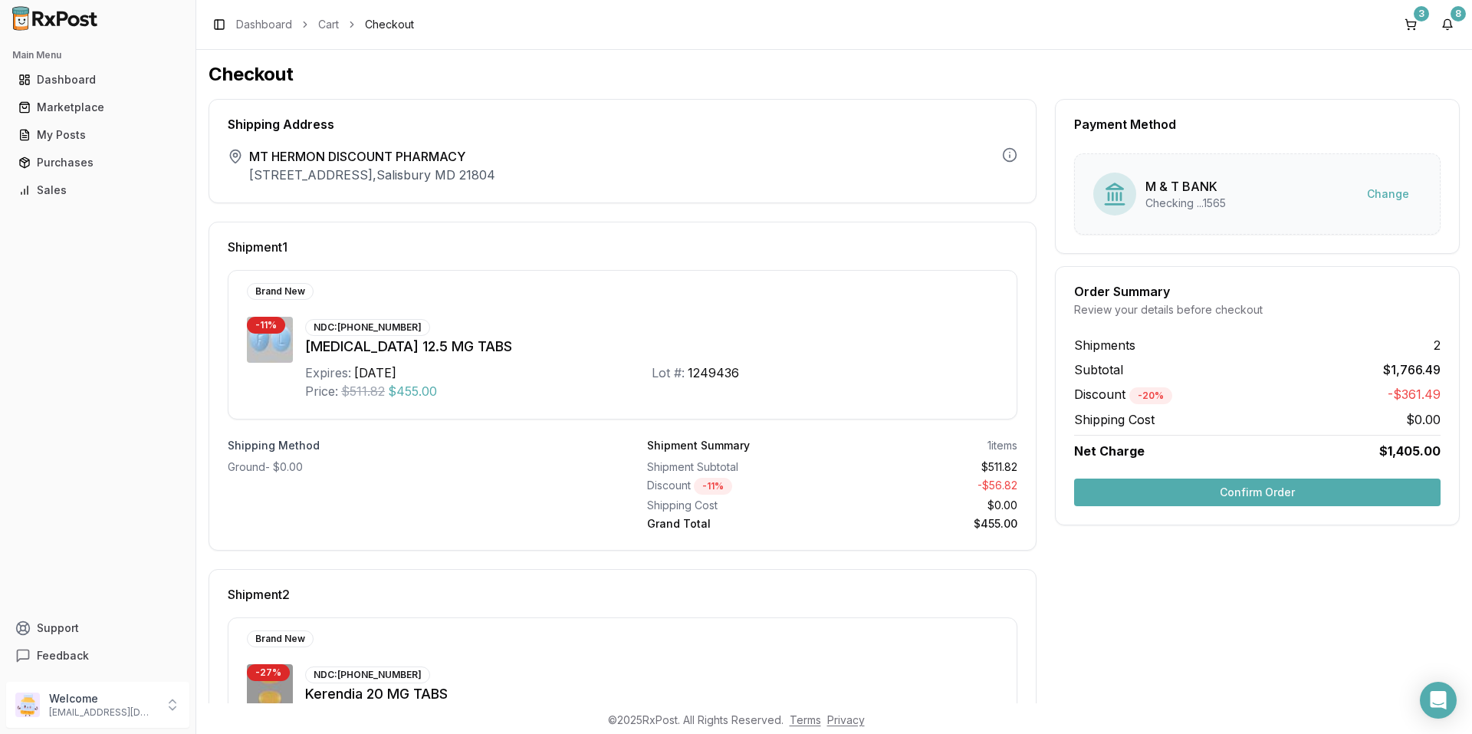
click at [1215, 490] on button "Confirm Order" at bounding box center [1257, 492] width 366 height 28
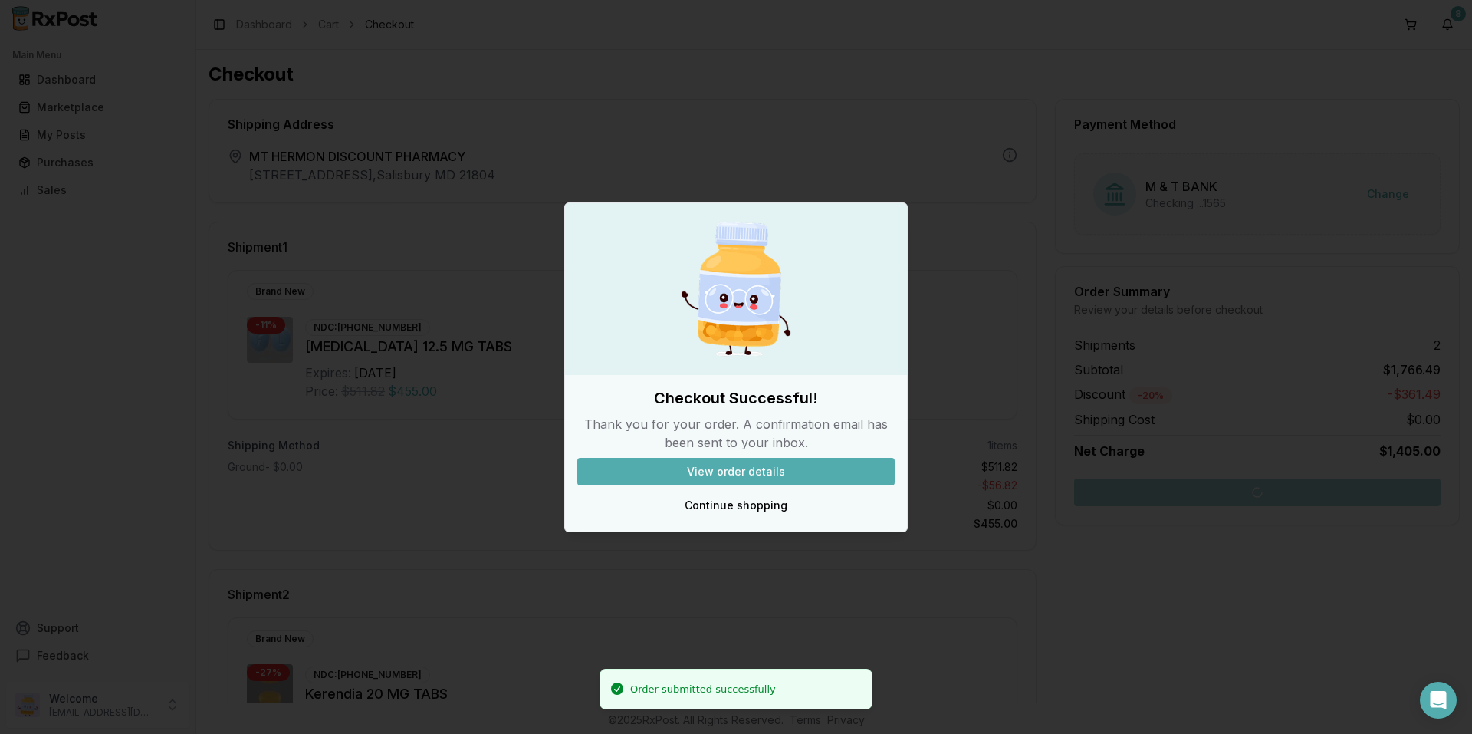
click at [690, 471] on button "View order details" at bounding box center [735, 472] width 317 height 28
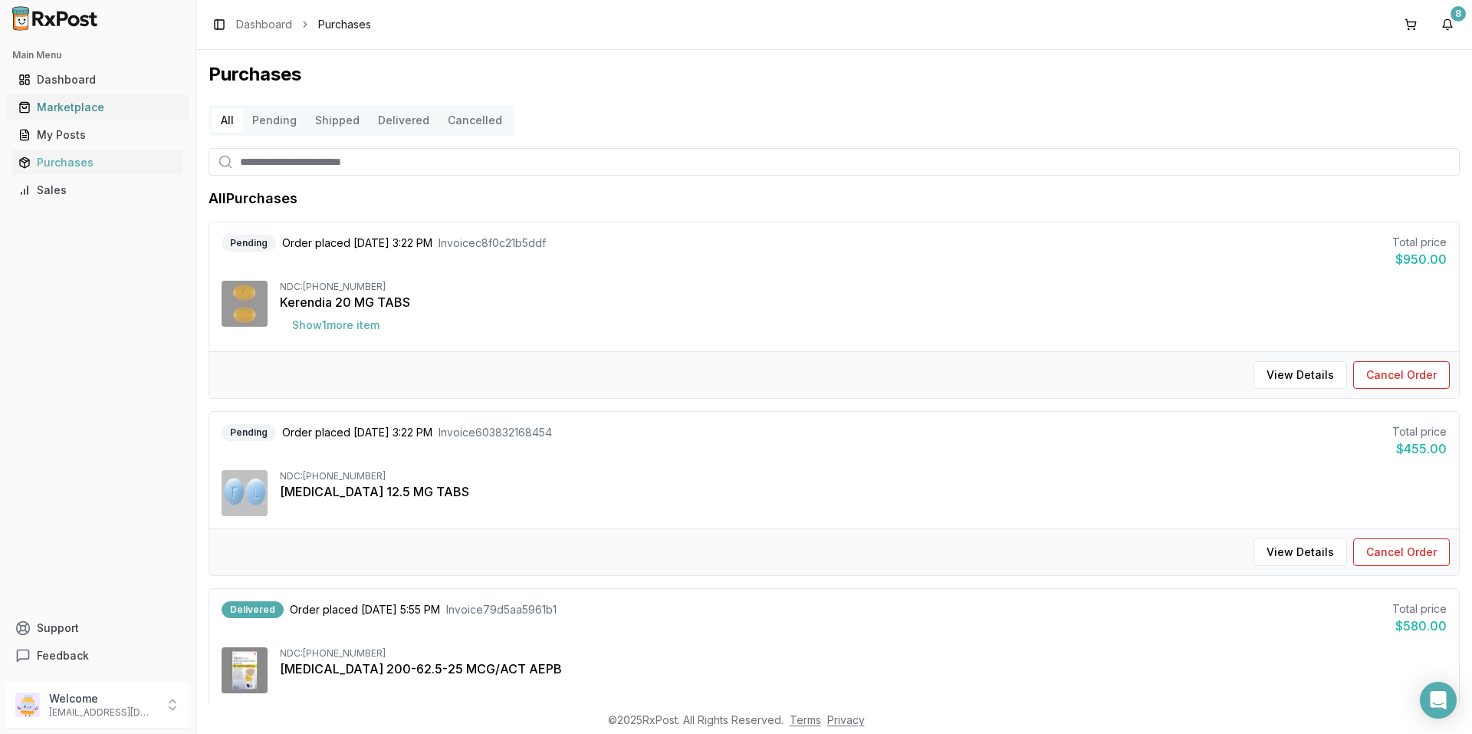
click at [81, 101] on div "Marketplace" at bounding box center [97, 107] width 159 height 15
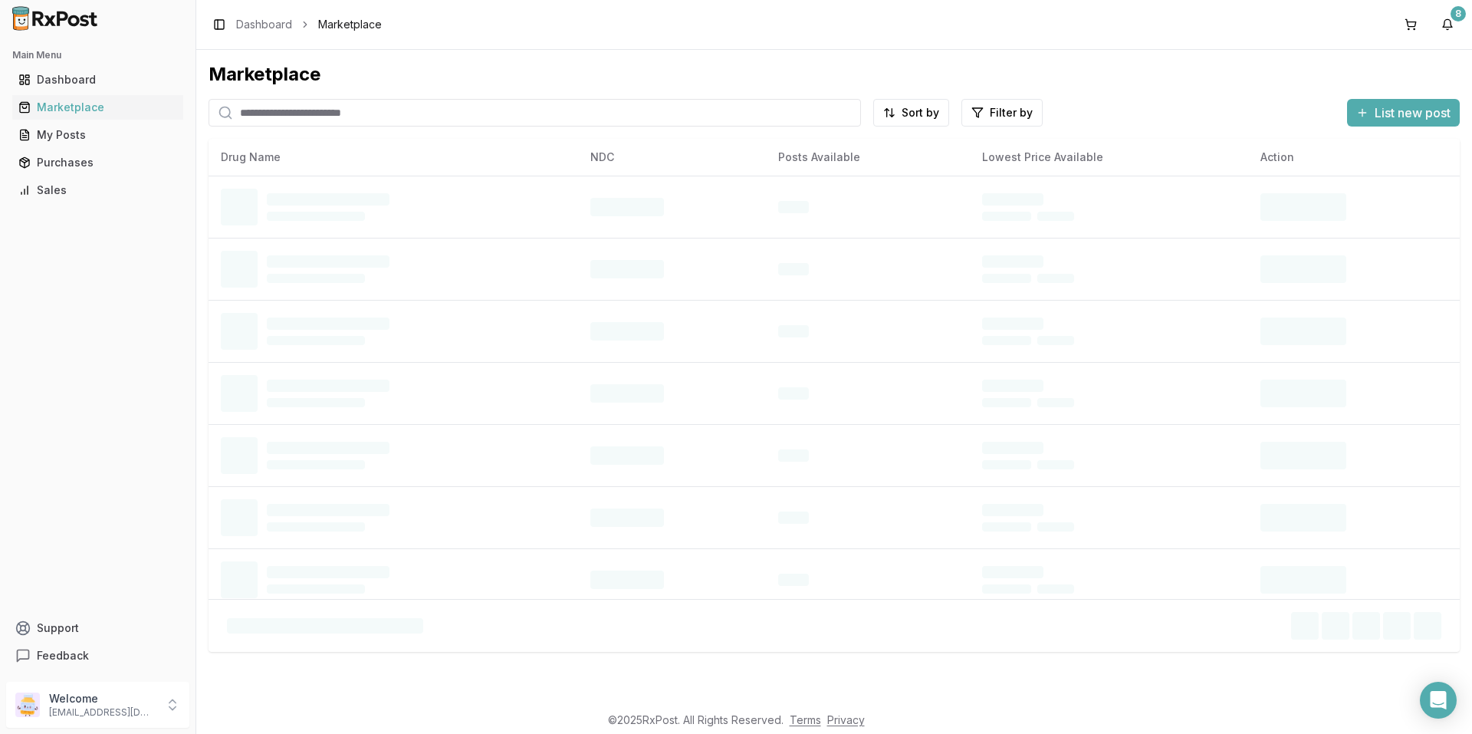
click at [550, 116] on input "search" at bounding box center [534, 113] width 652 height 28
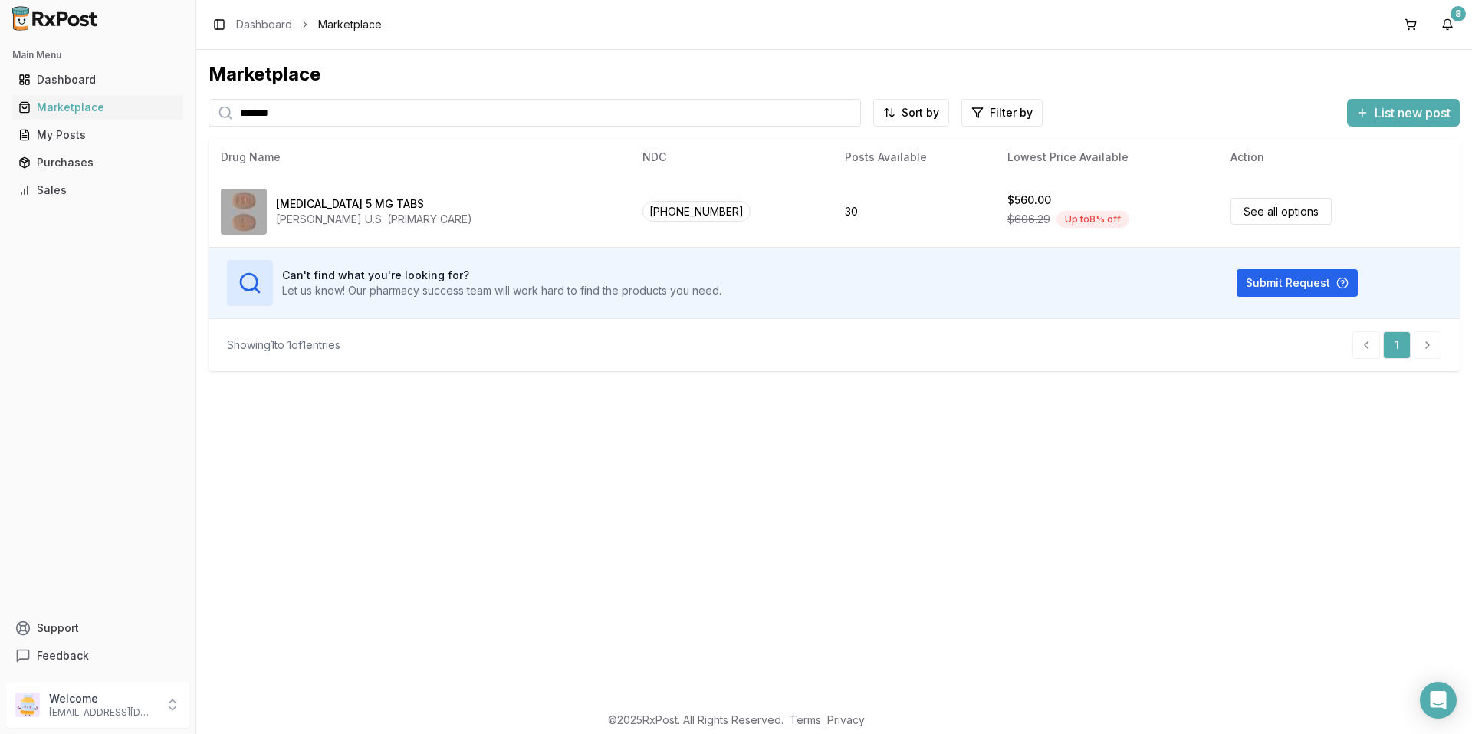
click at [317, 116] on input "*******" at bounding box center [534, 113] width 652 height 28
type input "*******"
